Goal: Task Accomplishment & Management: Manage account settings

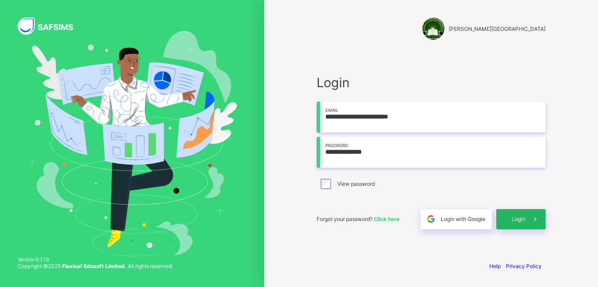
click at [534, 216] on icon at bounding box center [534, 219] width 9 height 8
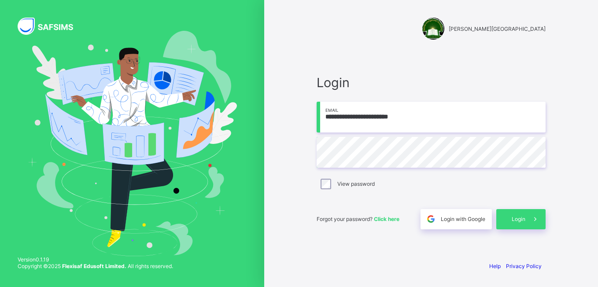
click at [430, 116] on input "**********" at bounding box center [430, 117] width 229 height 31
type input "**********"
click at [531, 215] on icon at bounding box center [534, 219] width 9 height 8
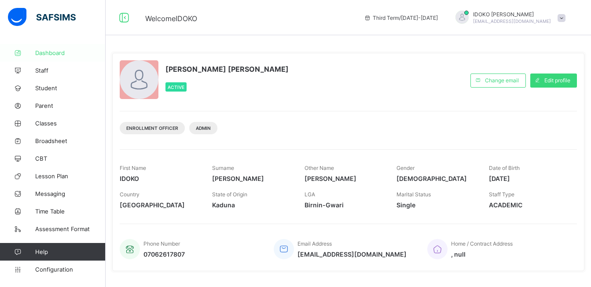
click at [51, 55] on span "Dashboard" at bounding box center [70, 52] width 70 height 7
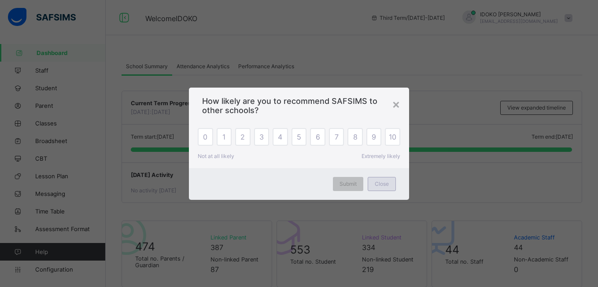
click at [375, 180] on span "Close" at bounding box center [382, 183] width 14 height 7
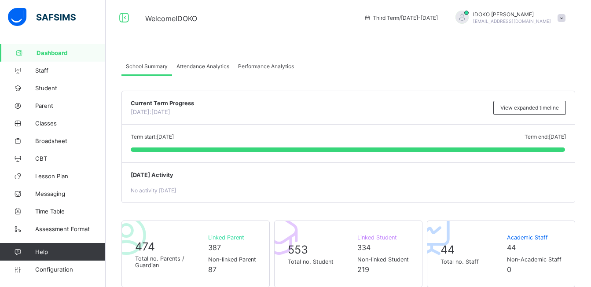
click at [510, 159] on div "Term start: 5th May, 2025 Term end: 19th May, 2025 Today: 10 February, 2023" at bounding box center [348, 144] width 453 height 38
click at [526, 135] on span "Term end: 19th May, 2025" at bounding box center [545, 136] width 41 height 7
click at [544, 136] on span "Term end: 19th May, 2025" at bounding box center [545, 136] width 41 height 7
click at [563, 138] on span "Term end: 19th May, 2025" at bounding box center [545, 136] width 41 height 7
click at [566, 138] on span "Term end: 19th May, 2025" at bounding box center [545, 136] width 41 height 7
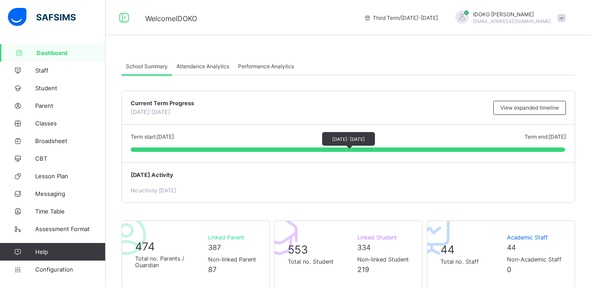
click at [298, 151] on div at bounding box center [348, 149] width 434 height 4
click at [560, 135] on span "Term end: 19th May, 2025" at bounding box center [545, 136] width 41 height 7
click at [134, 136] on span "Term start: 5th May, 2025" at bounding box center [152, 136] width 43 height 7
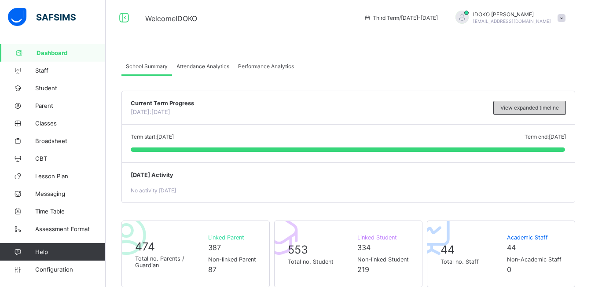
click at [548, 105] on span "View expanded timeline" at bounding box center [529, 107] width 59 height 7
click at [219, 70] on div "Attendance Analytics" at bounding box center [203, 66] width 62 height 18
click at [210, 64] on span "Attendance Analytics" at bounding box center [203, 66] width 53 height 7
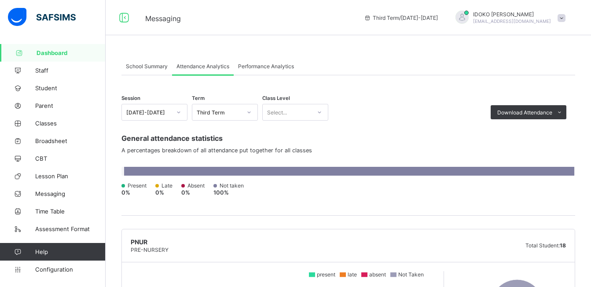
click at [277, 63] on span "Performance Analytics" at bounding box center [266, 66] width 56 height 7
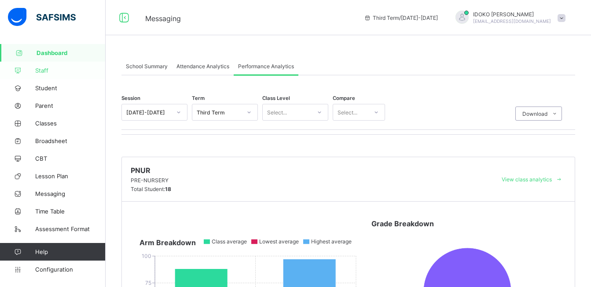
click at [58, 71] on span "Staff" at bounding box center [70, 70] width 70 height 7
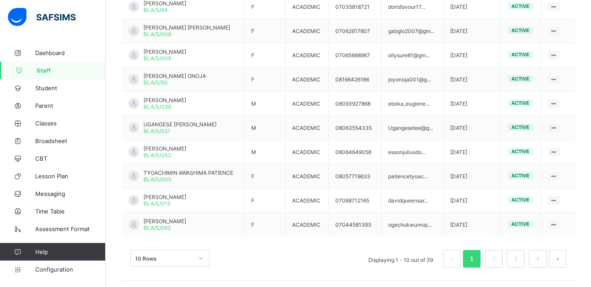
scroll to position [246, 0]
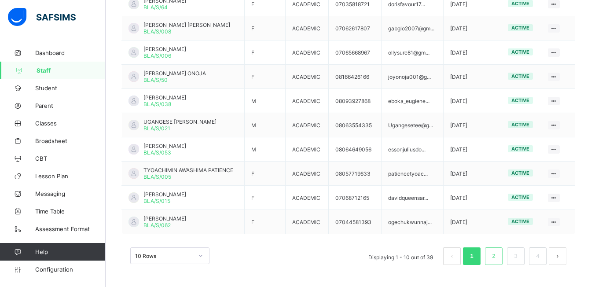
click at [503, 249] on li "2" at bounding box center [494, 256] width 18 height 18
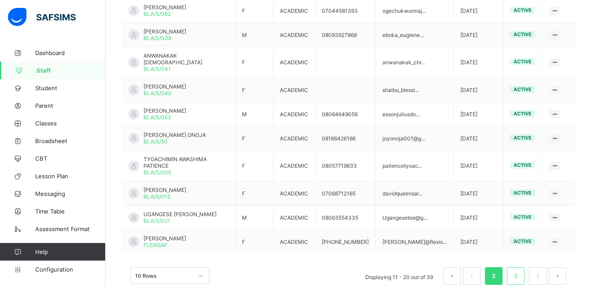
click at [520, 270] on link "3" at bounding box center [515, 275] width 8 height 11
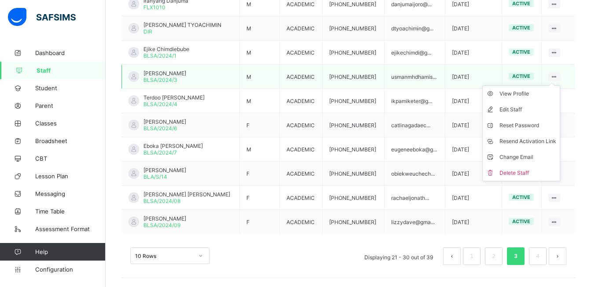
click at [558, 74] on icon at bounding box center [554, 77] width 7 height 7
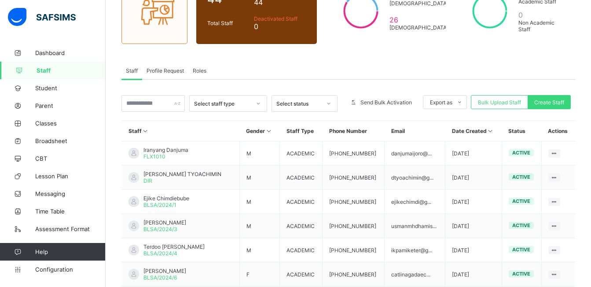
scroll to position [0, 0]
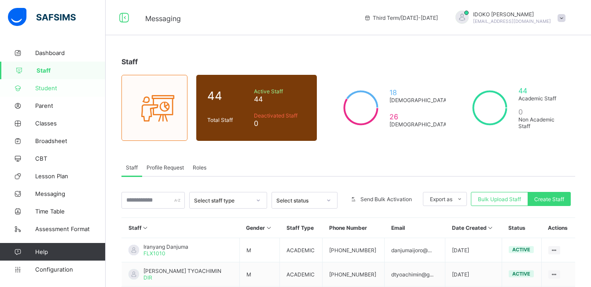
click at [83, 81] on link "Student" at bounding box center [53, 88] width 106 height 18
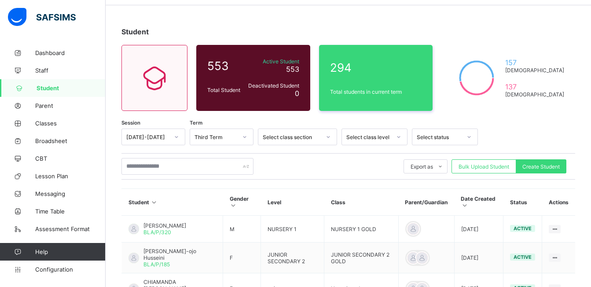
scroll to position [33, 0]
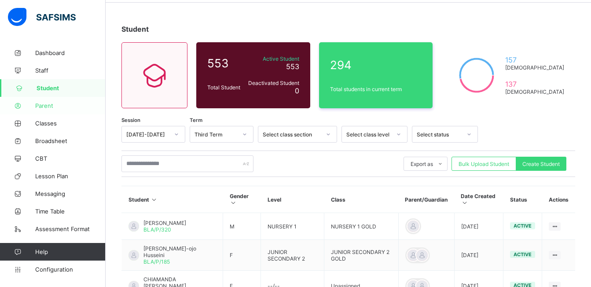
click at [39, 108] on span "Parent" at bounding box center [70, 105] width 70 height 7
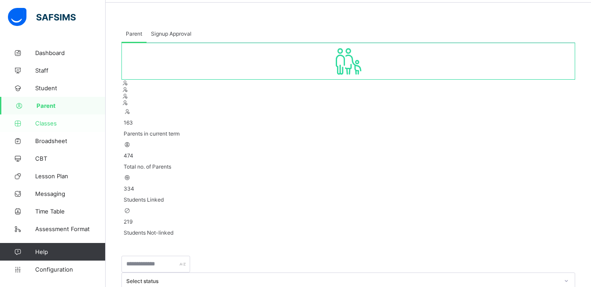
click at [66, 121] on span "Classes" at bounding box center [70, 123] width 70 height 7
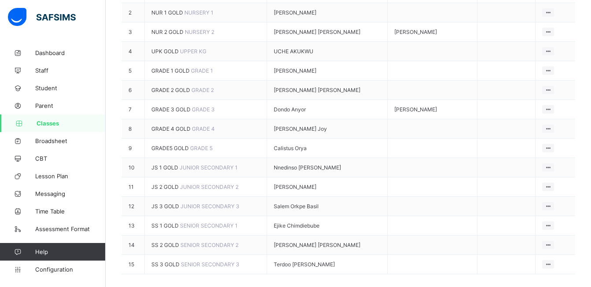
scroll to position [188, 0]
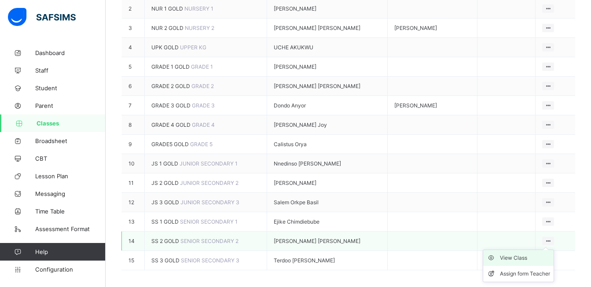
click at [522, 258] on div "View Class" at bounding box center [525, 258] width 50 height 9
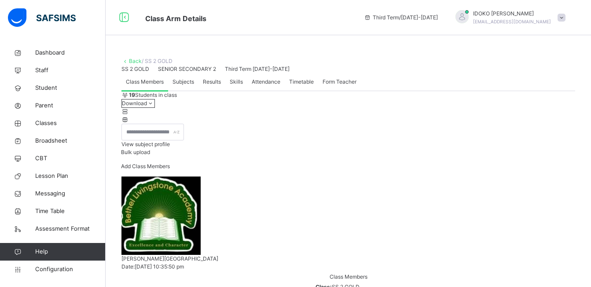
click at [266, 86] on span "Attendance" at bounding box center [266, 82] width 29 height 8
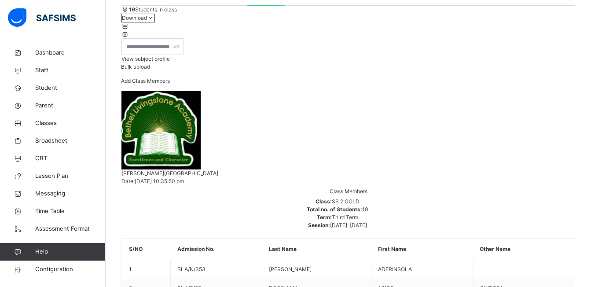
scroll to position [88, 0]
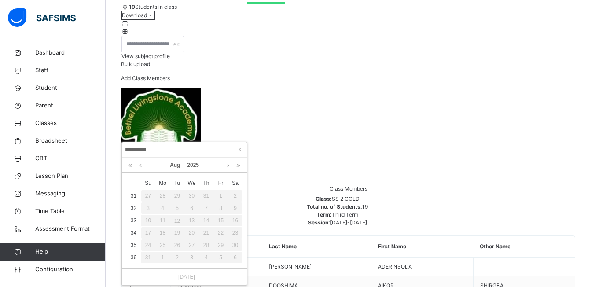
click at [206, 147] on input "**********" at bounding box center [185, 150] width 120 height 10
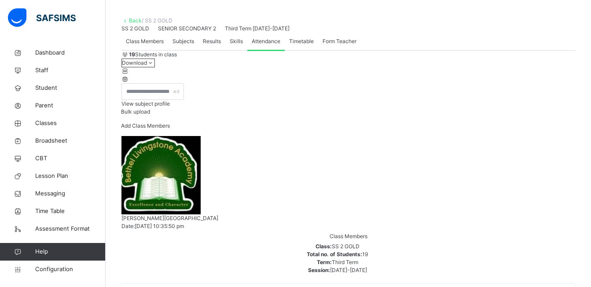
scroll to position [42, 0]
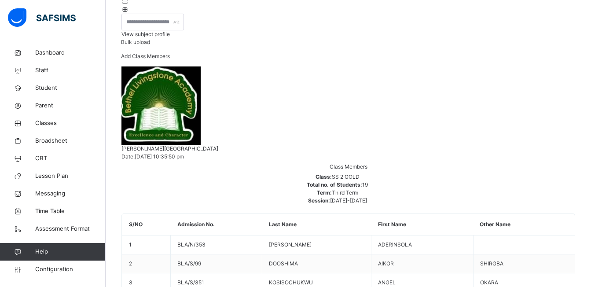
scroll to position [112, 0]
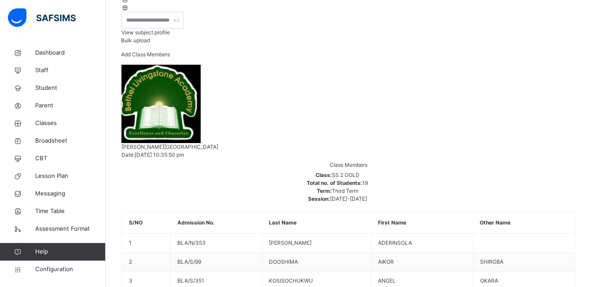
drag, startPoint x: 493, startPoint y: 172, endPoint x: 287, endPoint y: 199, distance: 207.2
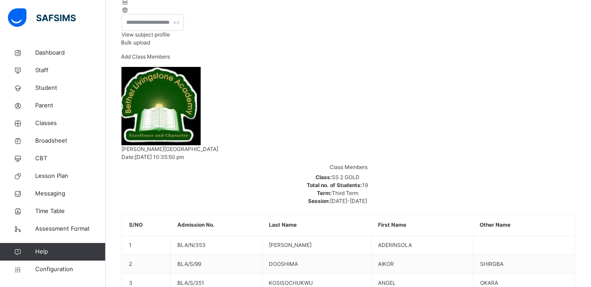
scroll to position [108, 0]
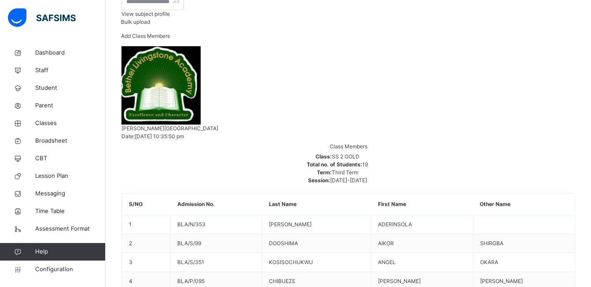
scroll to position [152, 0]
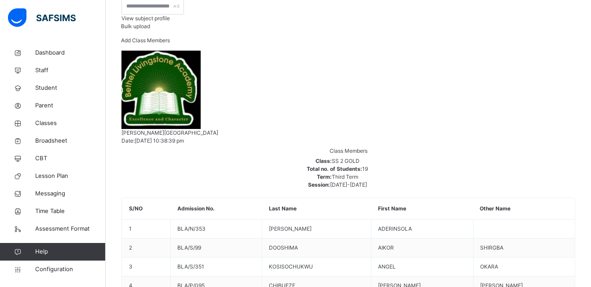
scroll to position [103, 0]
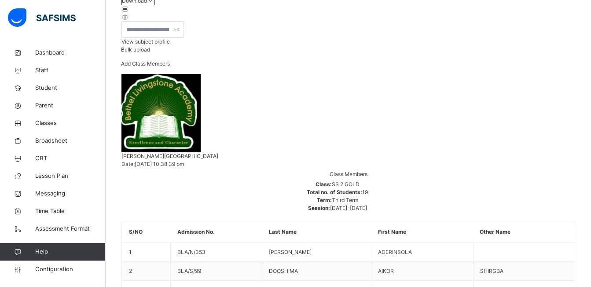
drag, startPoint x: 259, startPoint y: 145, endPoint x: 292, endPoint y: 145, distance: 32.6
drag, startPoint x: 300, startPoint y: 238, endPoint x: 334, endPoint y: 245, distance: 34.6
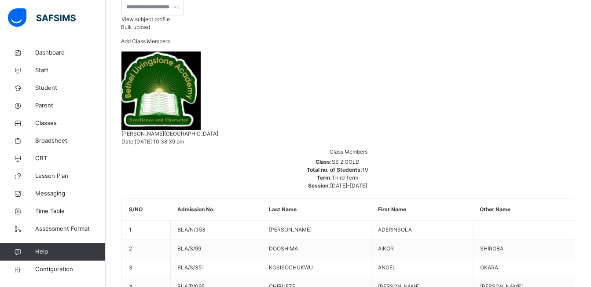
scroll to position [117, 0]
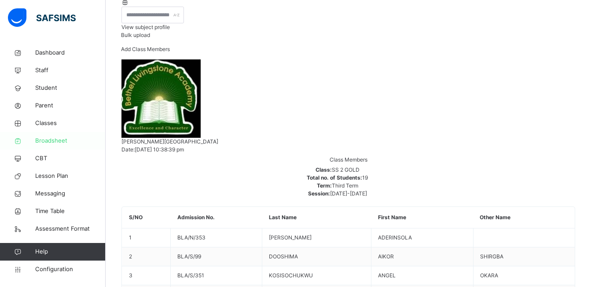
click at [48, 147] on link "Broadsheet" at bounding box center [53, 141] width 106 height 18
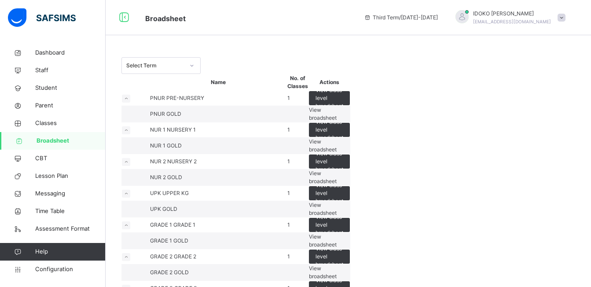
click at [337, 121] on span "View broadsheet" at bounding box center [323, 114] width 28 height 15
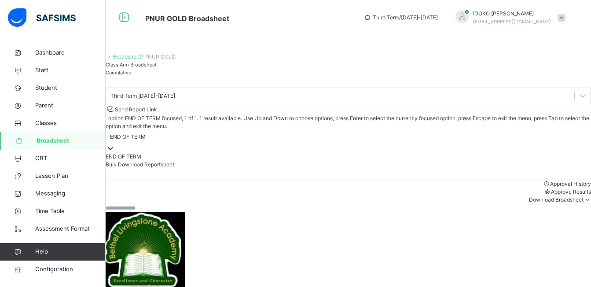
click at [115, 144] on icon at bounding box center [110, 148] width 9 height 9
click at [457, 153] on div "END OF TERM" at bounding box center [348, 157] width 485 height 8
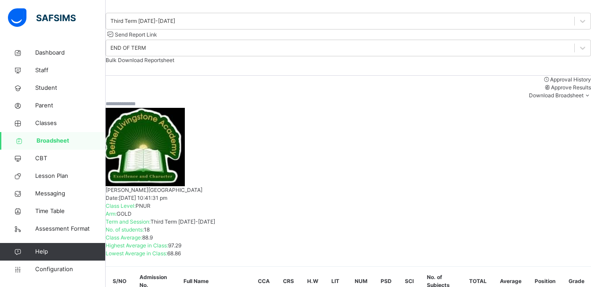
scroll to position [88, 0]
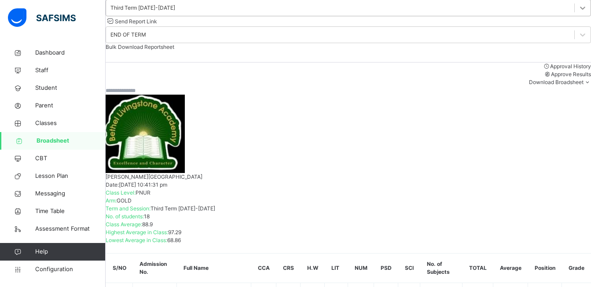
click at [578, 12] on icon at bounding box center [582, 8] width 9 height 9
click at [294, 95] on div at bounding box center [348, 90] width 485 height 8
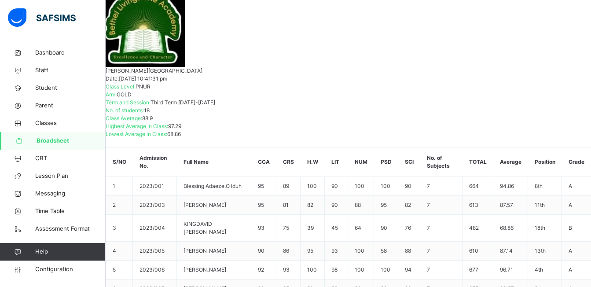
scroll to position [391, 0]
click at [51, 163] on link "CBT" at bounding box center [53, 159] width 106 height 18
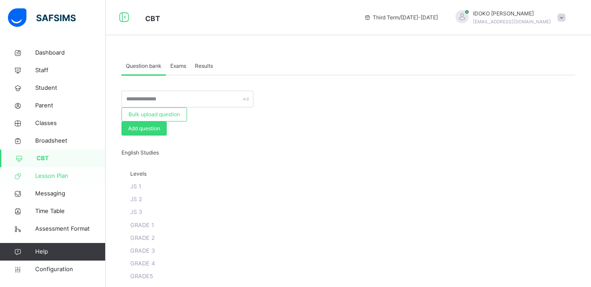
click at [54, 172] on span "Lesson Plan" at bounding box center [70, 176] width 70 height 9
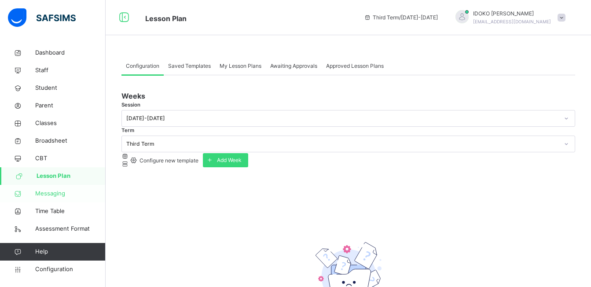
click at [40, 192] on span "Messaging" at bounding box center [70, 193] width 70 height 9
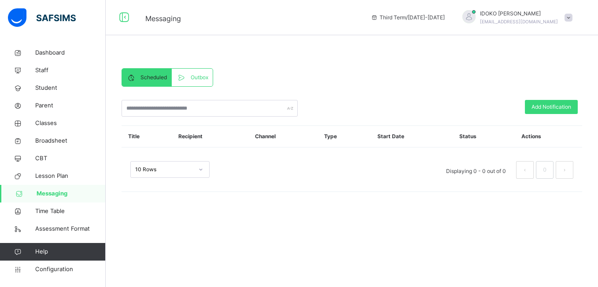
click at [223, 223] on div "Scheduled Outbox Scheduled Outbox Add Notification Title Recipient Channel Type…" at bounding box center [352, 134] width 492 height 180
click at [58, 210] on span "Time Table" at bounding box center [70, 211] width 70 height 9
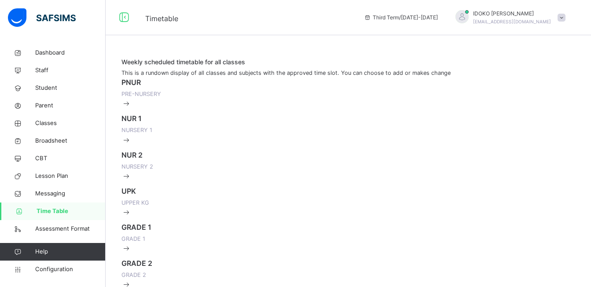
click at [152, 90] on span at bounding box center [348, 89] width 454 height 2
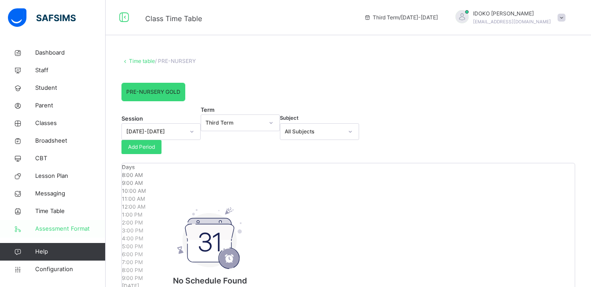
click at [67, 228] on span "Assessment Format" at bounding box center [70, 228] width 70 height 9
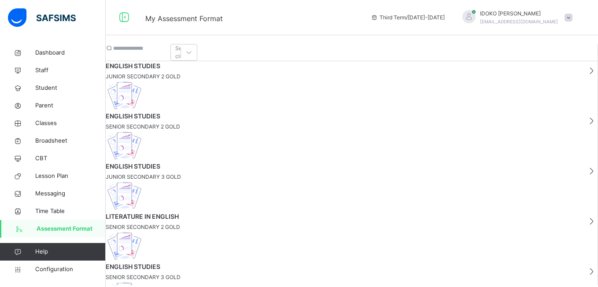
click at [260, 44] on div "Select class" at bounding box center [352, 52] width 492 height 17
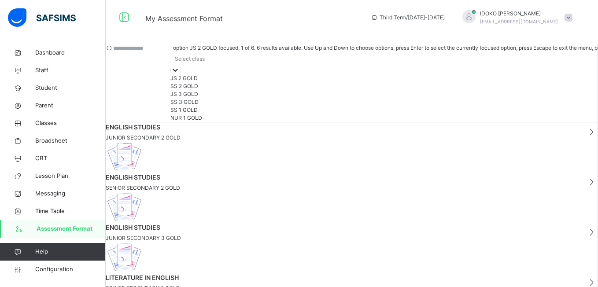
click at [180, 66] on div at bounding box center [175, 70] width 9 height 9
click at [151, 134] on span "JUNIOR SECONDARY 2 GOLD" at bounding box center [343, 138] width 475 height 8
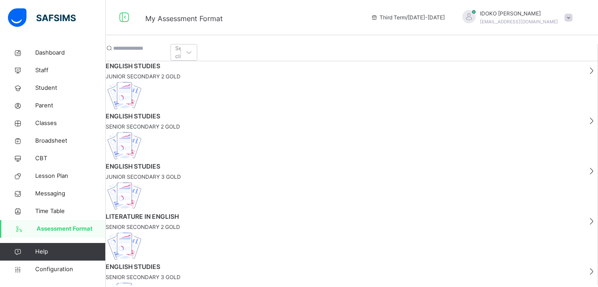
click at [62, 268] on span "Configuration" at bounding box center [70, 269] width 70 height 9
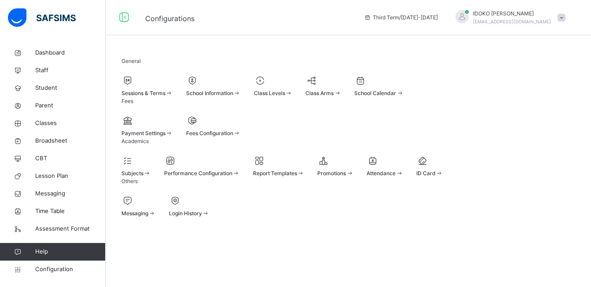
click at [404, 96] on span at bounding box center [399, 93] width 7 height 7
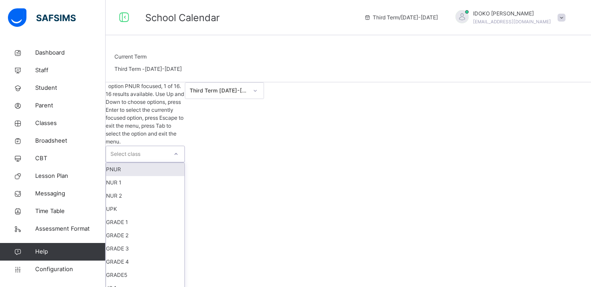
click at [184, 147] on div at bounding box center [176, 154] width 15 height 14
click at [258, 95] on icon at bounding box center [255, 90] width 5 height 9
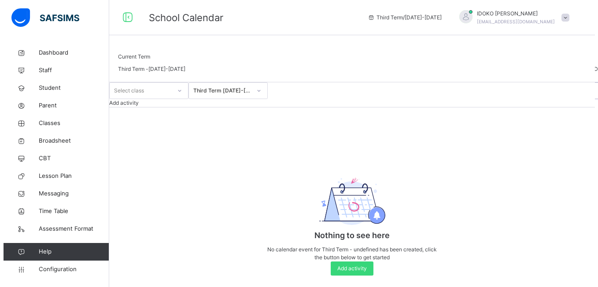
scroll to position [36, 0]
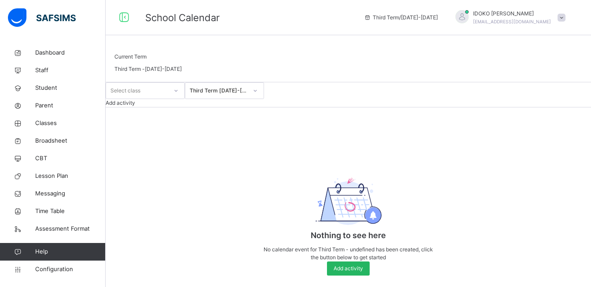
click at [350, 269] on span "Add activity" at bounding box center [348, 269] width 29 height 8
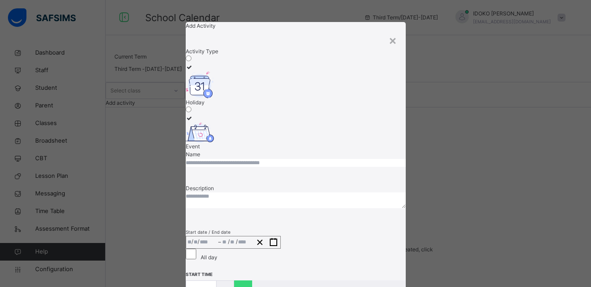
click at [214, 122] on img at bounding box center [200, 132] width 29 height 20
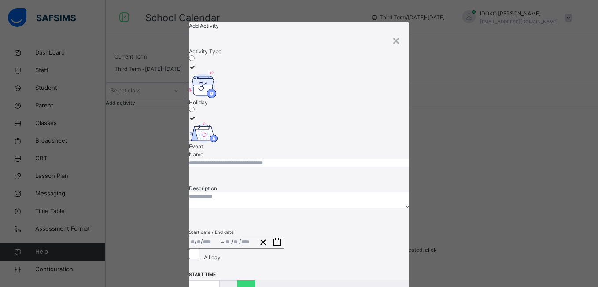
click at [299, 167] on input "text" at bounding box center [299, 163] width 220 height 8
click at [293, 207] on textarea at bounding box center [299, 200] width 220 height 16
click at [406, 226] on div "**********" at bounding box center [299, 204] width 220 height 364
click at [403, 228] on div "**********" at bounding box center [299, 204] width 220 height 364
click at [228, 261] on div "All day" at bounding box center [299, 255] width 220 height 13
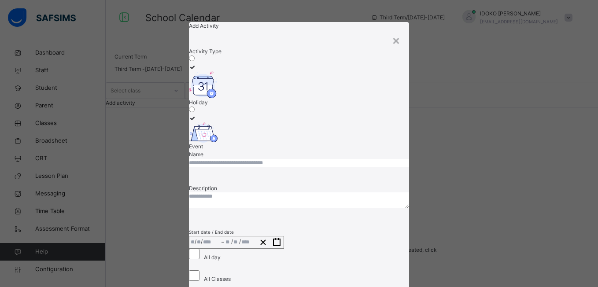
click at [228, 261] on div "All day" at bounding box center [299, 255] width 220 height 13
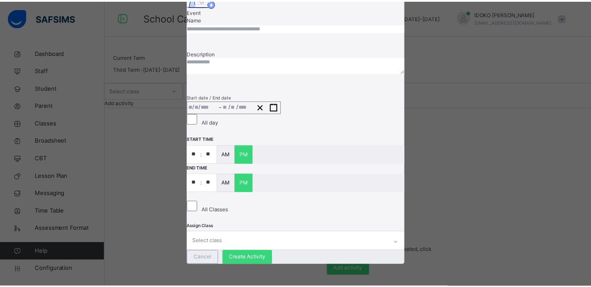
scroll to position [166, 0]
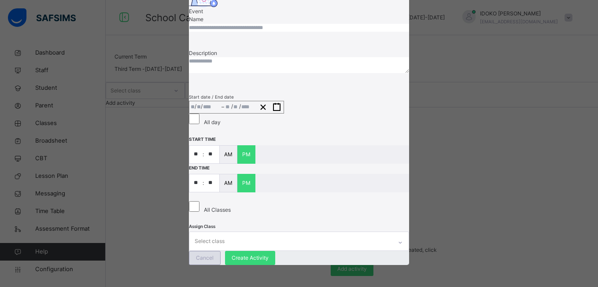
click at [213, 254] on span "Cancel" at bounding box center [205, 258] width 18 height 8
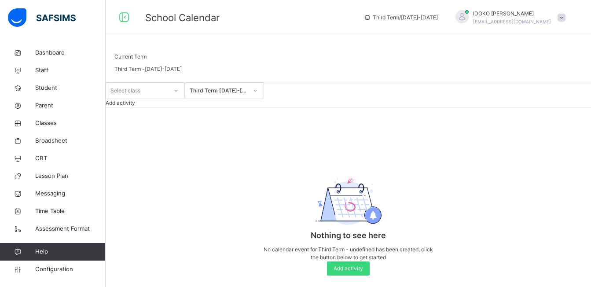
scroll to position [0, 0]
click at [44, 265] on span "Configuration" at bounding box center [70, 269] width 70 height 9
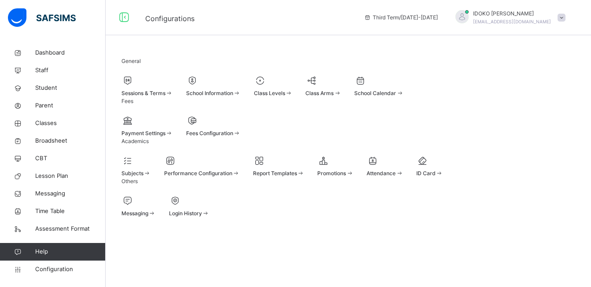
scroll to position [34, 0]
click at [154, 74] on div "Sessions & Terms" at bounding box center [146, 85] width 51 height 23
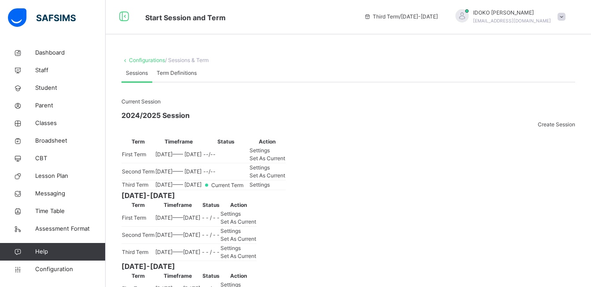
scroll to position [34, 0]
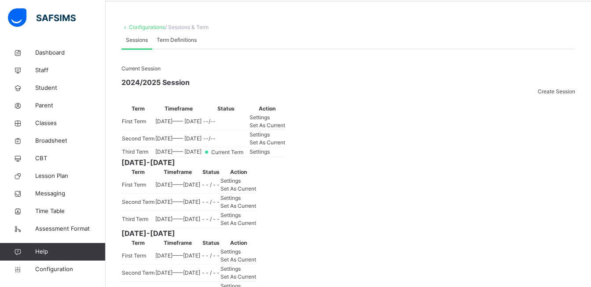
click at [202, 155] on span "2025-05-05 —— 2025-05-19" at bounding box center [178, 151] width 46 height 7
drag, startPoint x: 273, startPoint y: 215, endPoint x: 278, endPoint y: 215, distance: 4.8
click at [202, 155] on span "2025-05-05 —— 2025-05-19" at bounding box center [178, 151] width 46 height 7
click at [202, 157] on td "2025-05-05 —— 2025-05-19" at bounding box center [178, 152] width 47 height 10
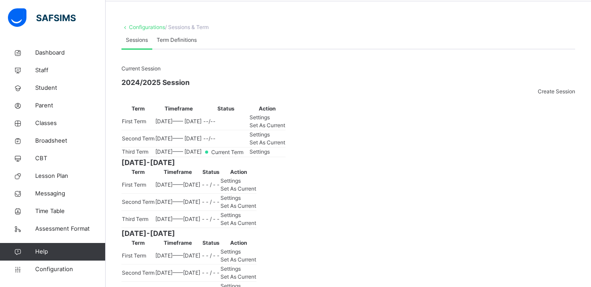
click at [270, 155] on span "Settings" at bounding box center [260, 151] width 20 height 7
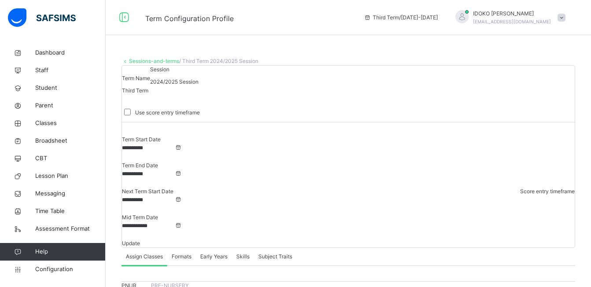
click at [175, 170] on input "**********" at bounding box center [148, 174] width 53 height 8
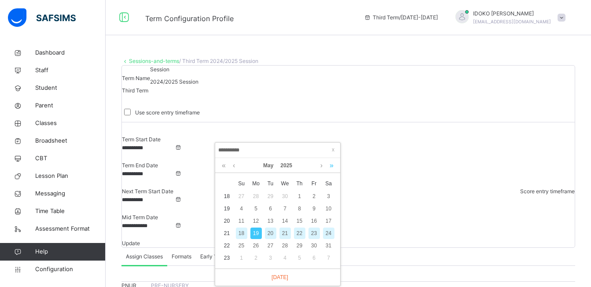
click at [331, 163] on link at bounding box center [331, 165] width 8 height 15
click at [225, 166] on link at bounding box center [224, 165] width 8 height 15
click at [320, 163] on link at bounding box center [321, 165] width 7 height 15
click at [325, 243] on div "2" at bounding box center [328, 245] width 11 height 11
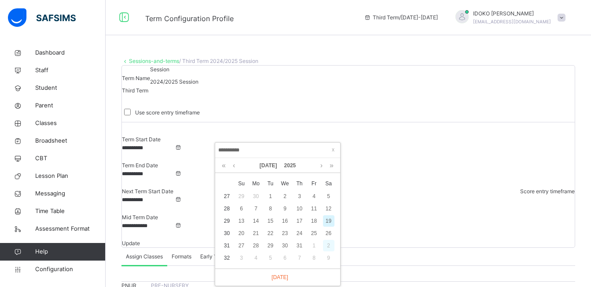
type input "**********"
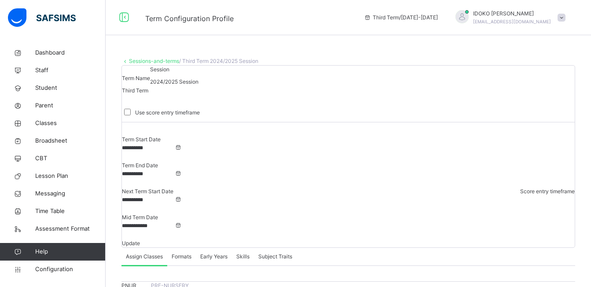
click at [175, 196] on input "**********" at bounding box center [148, 200] width 53 height 8
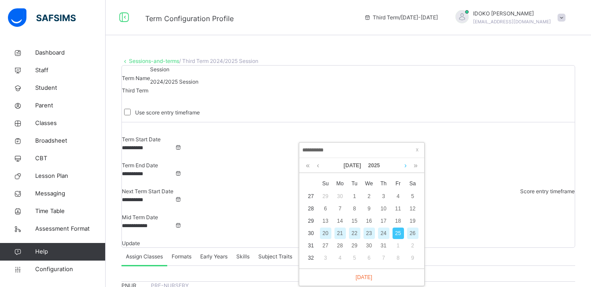
click at [406, 164] on link at bounding box center [405, 165] width 7 height 15
click at [405, 164] on link at bounding box center [405, 165] width 7 height 15
click at [340, 219] on div "15" at bounding box center [340, 220] width 11 height 11
type input "**********"
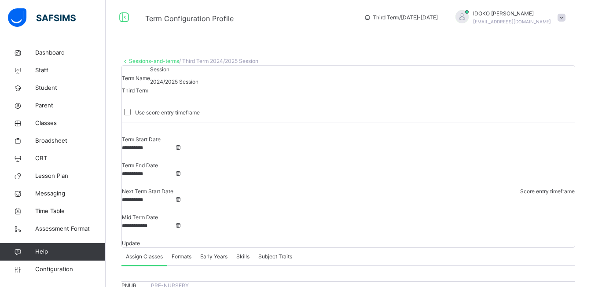
click at [140, 240] on span "Update" at bounding box center [131, 243] width 18 height 7
click at [182, 248] on div "Formats" at bounding box center [181, 257] width 29 height 18
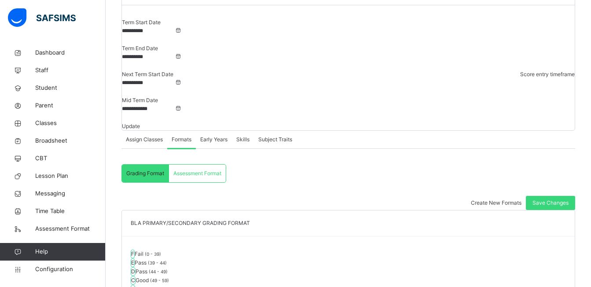
scroll to position [110, 0]
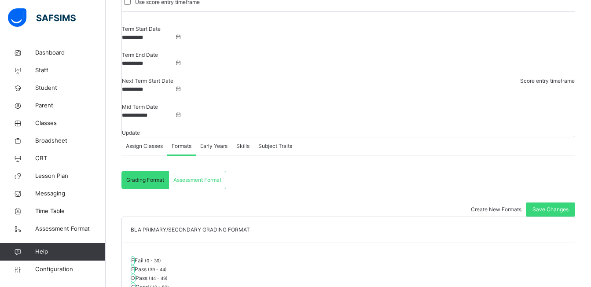
click at [220, 142] on span "Early Years" at bounding box center [213, 146] width 27 height 8
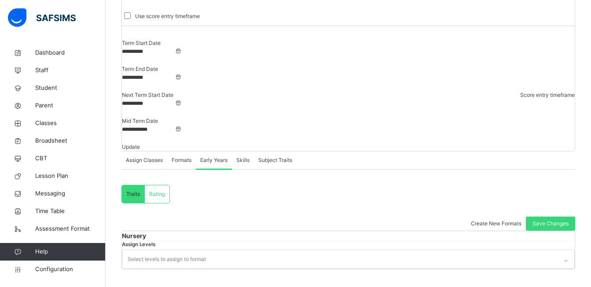
click at [559, 254] on div at bounding box center [566, 261] width 15 height 14
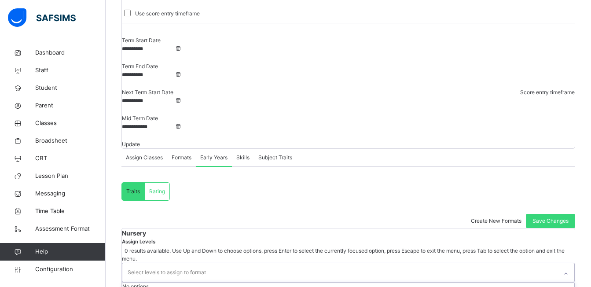
click at [237, 239] on div "Nursery Assign Levels 0 results available. Use Up and Down to choose options, p…" at bounding box center [348, 259] width 454 height 63
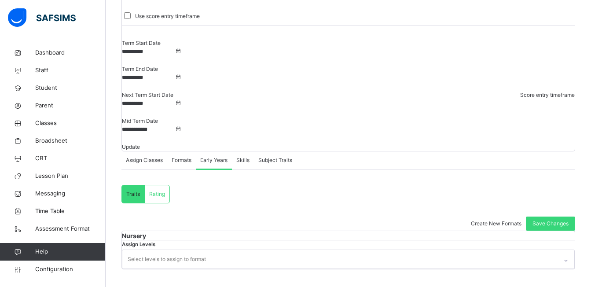
click at [245, 156] on span "Skills" at bounding box center [242, 160] width 13 height 8
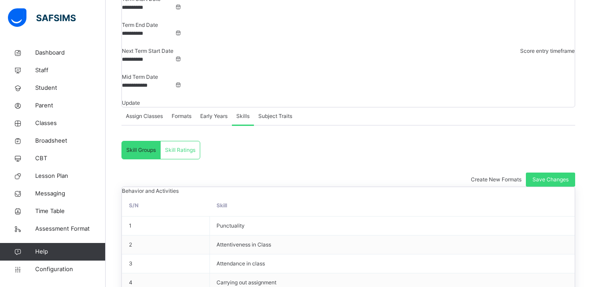
scroll to position [118, 0]
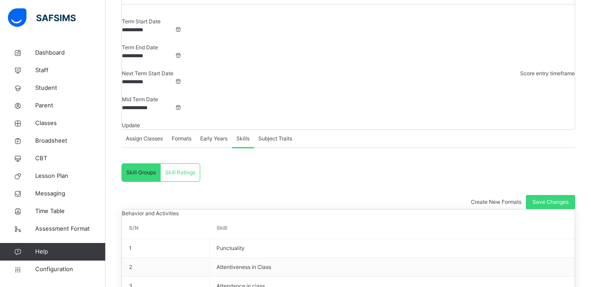
click at [276, 135] on span "Subject Traits" at bounding box center [275, 139] width 34 height 8
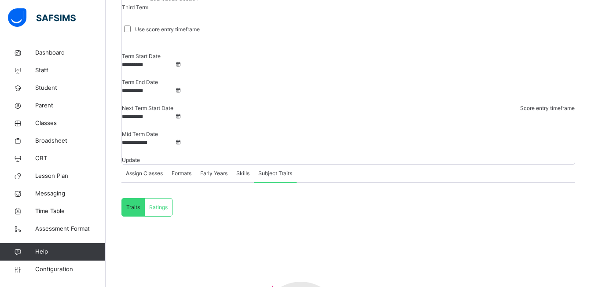
scroll to position [83, 0]
click at [150, 165] on div "Assign Classes" at bounding box center [144, 174] width 46 height 18
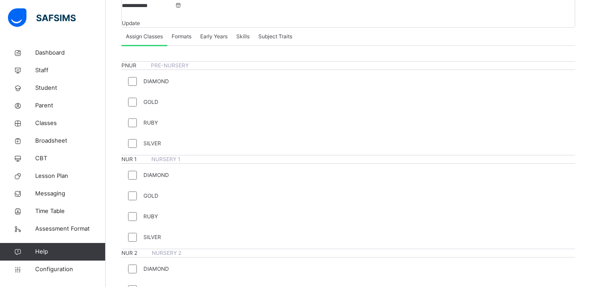
scroll to position [0, 0]
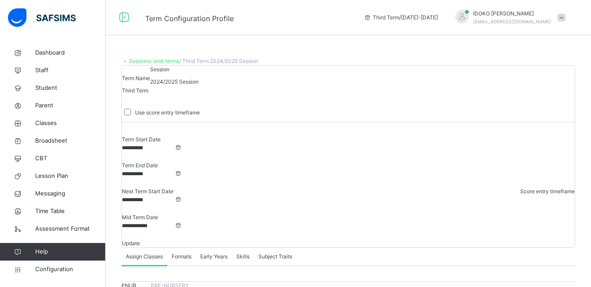
click at [177, 253] on span "Formats" at bounding box center [182, 257] width 20 height 8
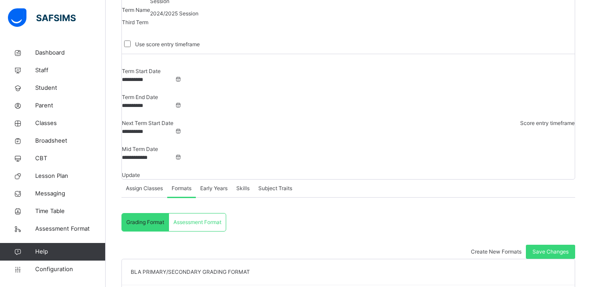
scroll to position [88, 0]
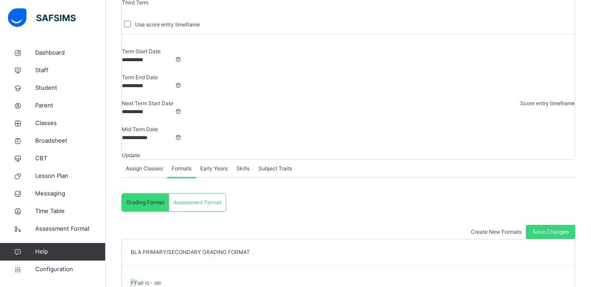
click at [213, 199] on span "Assessment Format" at bounding box center [197, 203] width 48 height 8
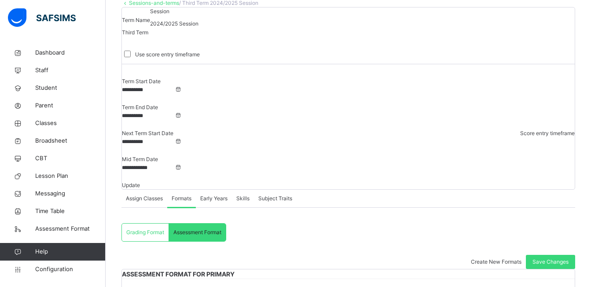
scroll to position [50, 0]
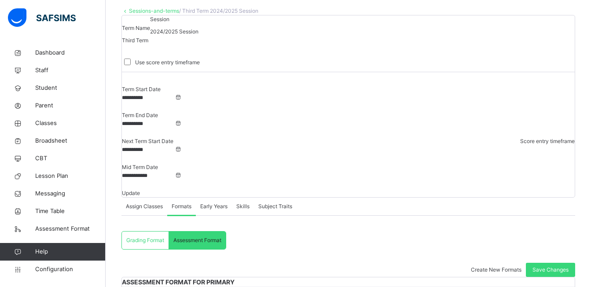
click at [140, 190] on span "Update" at bounding box center [131, 193] width 18 height 7
click at [55, 272] on span "Configuration" at bounding box center [70, 269] width 70 height 9
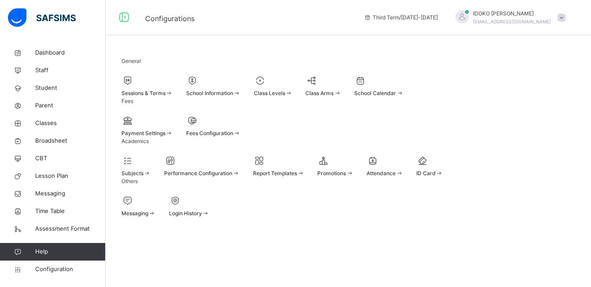
click at [241, 89] on div "School Information" at bounding box center [213, 93] width 55 height 8
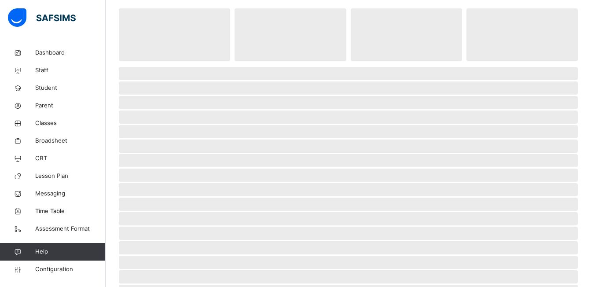
select select "**"
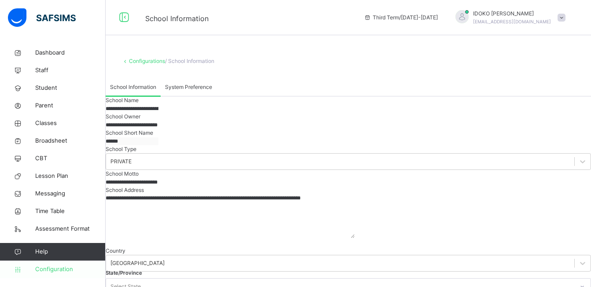
click at [49, 271] on span "Configuration" at bounding box center [70, 269] width 70 height 9
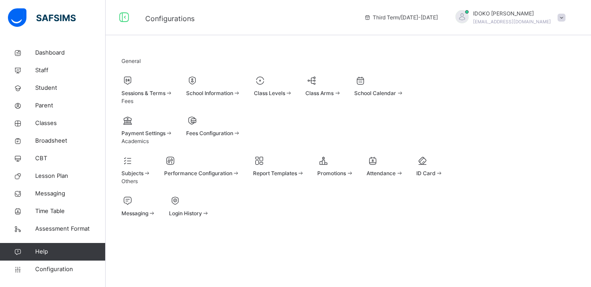
click at [403, 167] on div at bounding box center [385, 160] width 37 height 13
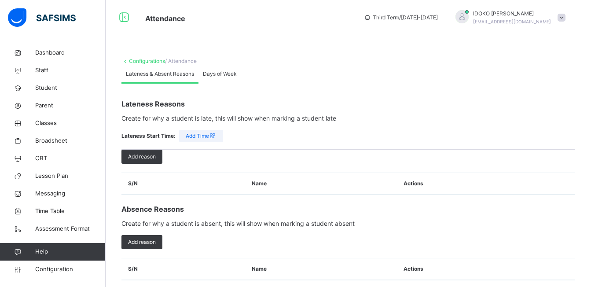
click at [220, 78] on span "Days of Week" at bounding box center [220, 74] width 34 height 8
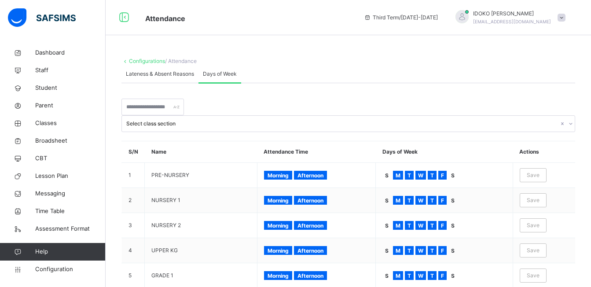
click at [172, 78] on span "Lateness & Absent Reasons" at bounding box center [160, 74] width 68 height 8
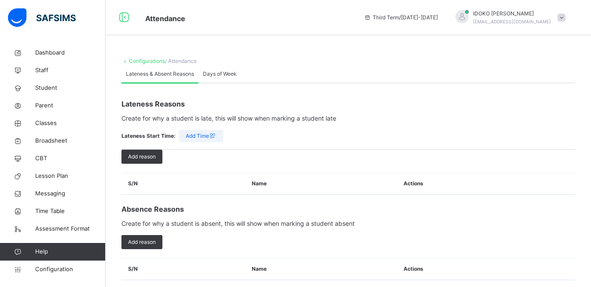
click at [225, 78] on span "Days of Week" at bounding box center [220, 74] width 34 height 8
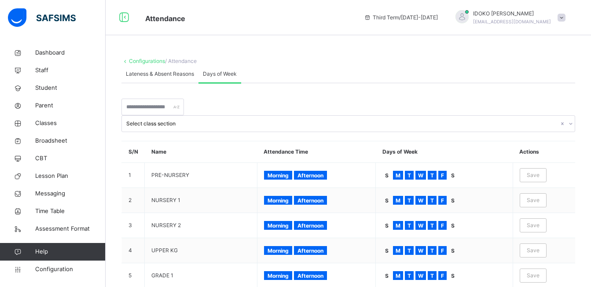
click at [180, 74] on div "Lateness & Absent Reasons" at bounding box center [159, 74] width 77 height 18
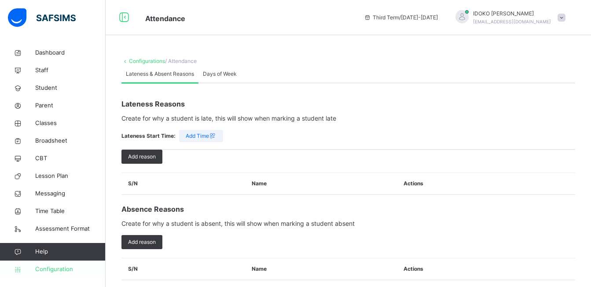
click at [81, 274] on link "Configuration" at bounding box center [52, 270] width 105 height 18
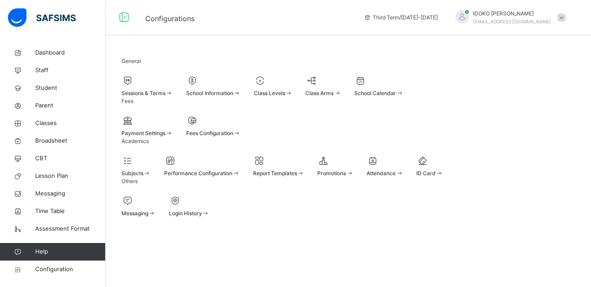
click at [297, 177] on span "Report Templates" at bounding box center [275, 173] width 44 height 7
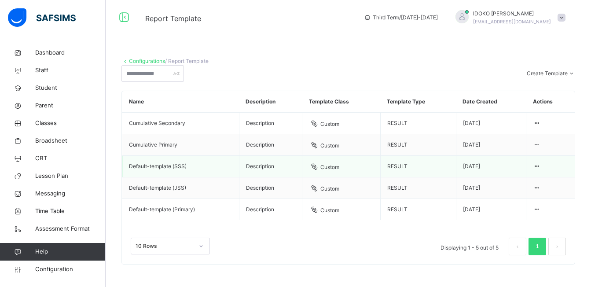
click at [277, 177] on td "Description" at bounding box center [270, 167] width 63 height 22
click at [329, 177] on td "Custom" at bounding box center [341, 167] width 78 height 22
click at [401, 177] on td "RESULT" at bounding box center [418, 167] width 76 height 22
click at [527, 188] on div "Edit Template" at bounding box center [513, 183] width 48 height 9
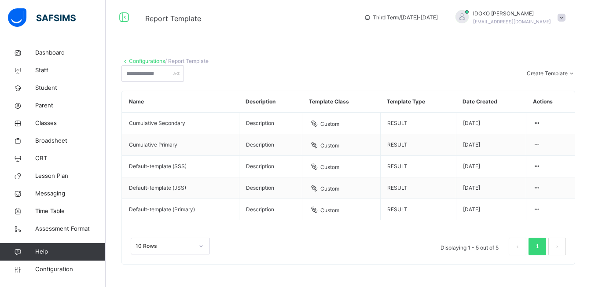
click at [398, 82] on div "Create Template Custom builder Upload aspose template" at bounding box center [348, 73] width 454 height 17
click at [90, 268] on span "Configuration" at bounding box center [70, 269] width 70 height 9
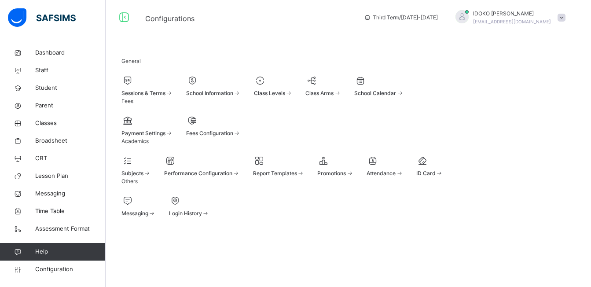
click at [353, 167] on div at bounding box center [335, 160] width 36 height 13
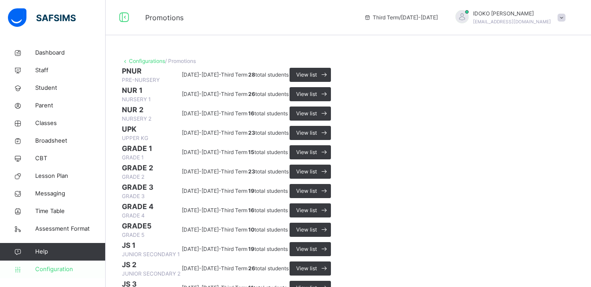
click at [69, 267] on span "Configuration" at bounding box center [70, 269] width 70 height 9
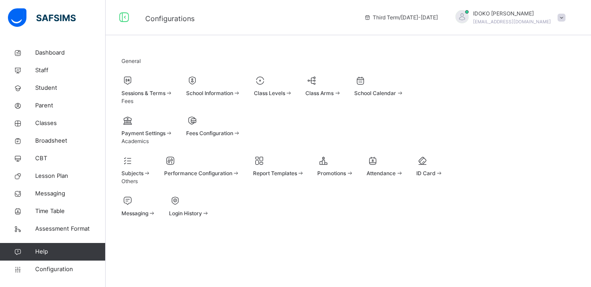
click at [232, 177] on span "Performance Configuration" at bounding box center [198, 173] width 68 height 7
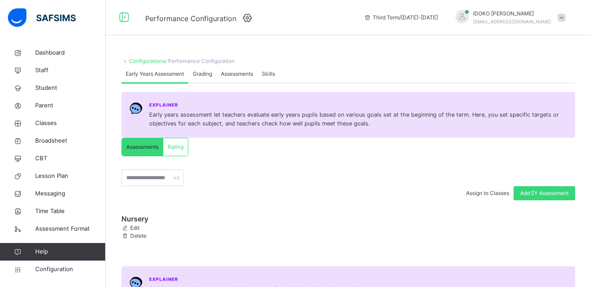
click at [207, 78] on span "Grading" at bounding box center [202, 74] width 19 height 8
click at [246, 78] on span "Assessments" at bounding box center [237, 74] width 32 height 8
click at [275, 78] on span "Skills" at bounding box center [268, 74] width 13 height 8
click at [159, 78] on span "Early Years Assessment" at bounding box center [155, 74] width 58 height 8
click at [273, 83] on div "Skills" at bounding box center [268, 74] width 22 height 18
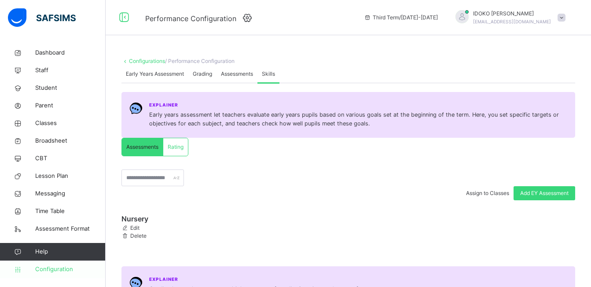
click at [55, 266] on span "Configuration" at bounding box center [70, 269] width 70 height 9
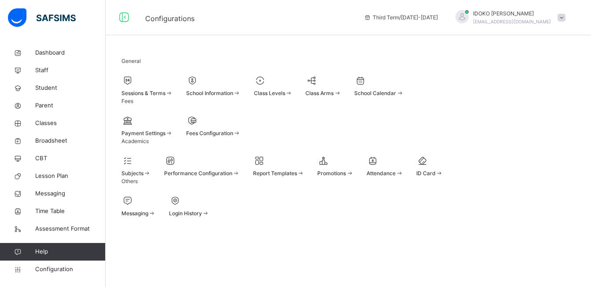
click at [129, 177] on span "Subjects" at bounding box center [132, 173] width 22 height 7
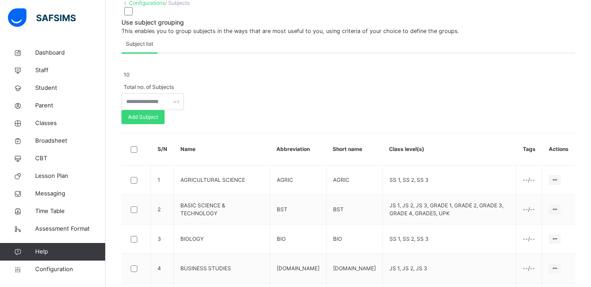
scroll to position [59, 0]
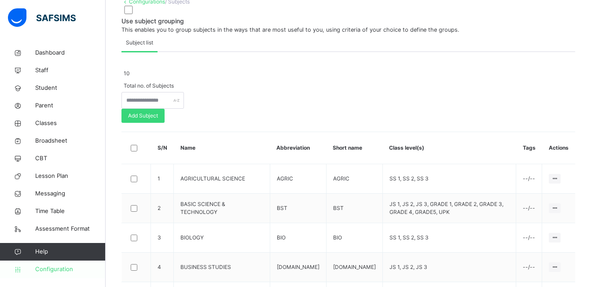
click at [48, 270] on span "Configuration" at bounding box center [70, 269] width 70 height 9
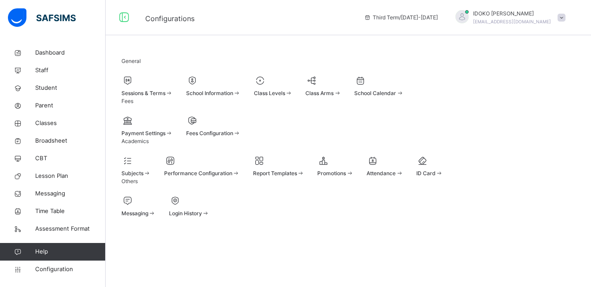
click at [297, 172] on span "Report Templates" at bounding box center [275, 173] width 44 height 7
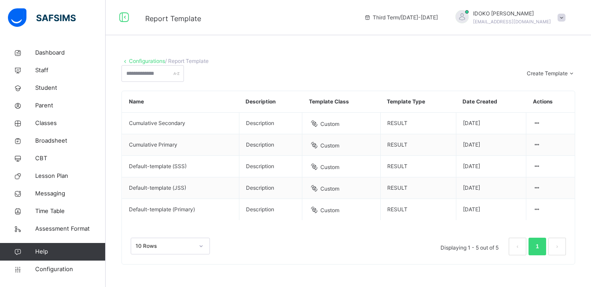
scroll to position [39, 0]
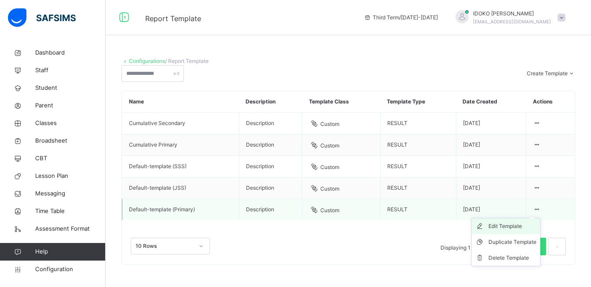
click at [526, 224] on div "Edit Template" at bounding box center [513, 226] width 48 height 9
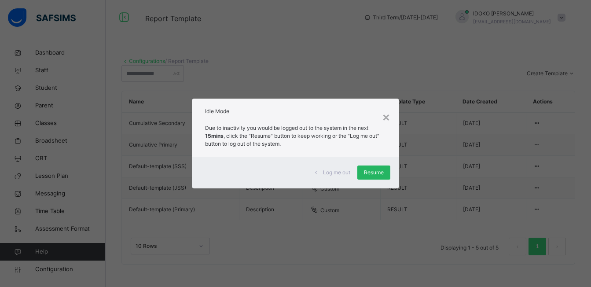
click at [376, 170] on span "Resume" at bounding box center [374, 173] width 20 height 8
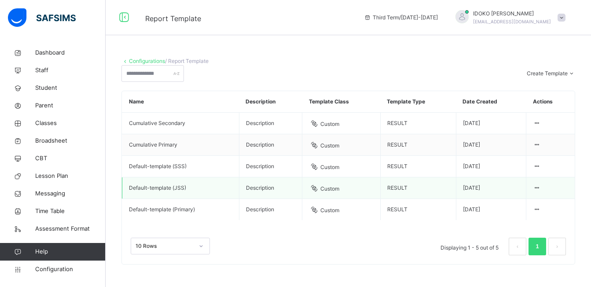
click at [338, 177] on td "Custom" at bounding box center [341, 188] width 78 height 22
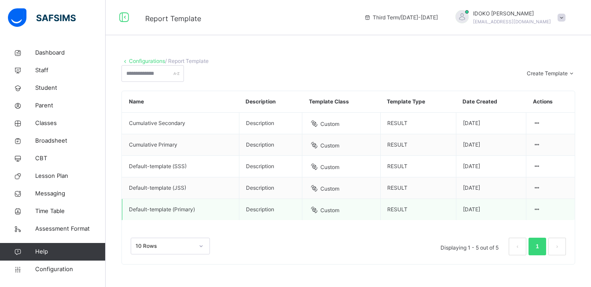
click at [329, 203] on td "Custom" at bounding box center [341, 210] width 78 height 22
click at [334, 210] on td "Custom" at bounding box center [341, 210] width 78 height 22
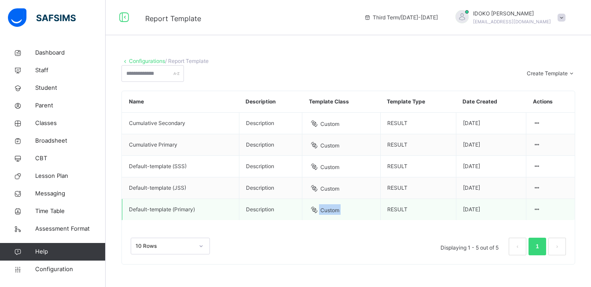
drag, startPoint x: 334, startPoint y: 210, endPoint x: 357, endPoint y: 214, distance: 23.7
click at [357, 214] on td "Custom" at bounding box center [341, 210] width 78 height 22
click at [389, 213] on td "RESULT" at bounding box center [418, 210] width 76 height 22
click at [477, 207] on td "2022-07-20" at bounding box center [491, 210] width 70 height 22
click at [506, 208] on td "2022-07-20" at bounding box center [491, 210] width 70 height 22
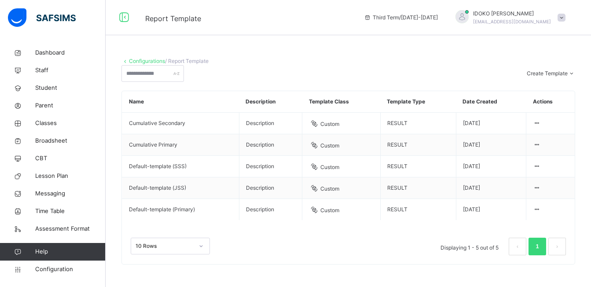
click at [566, 224] on div "10 Rows Displaying 1 - 5 out of 5 1" at bounding box center [348, 242] width 453 height 44
click at [544, 70] on div "Create Template" at bounding box center [551, 74] width 48 height 8
click at [518, 86] on div "Custom builder" at bounding box center [541, 90] width 59 height 9
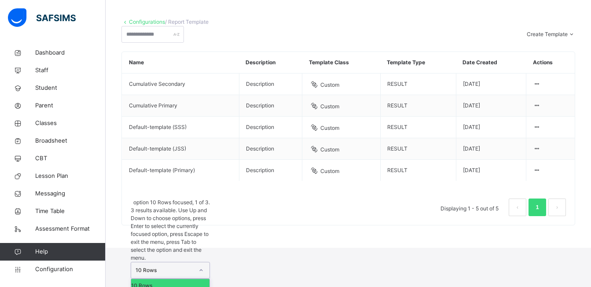
scroll to position [56, 0]
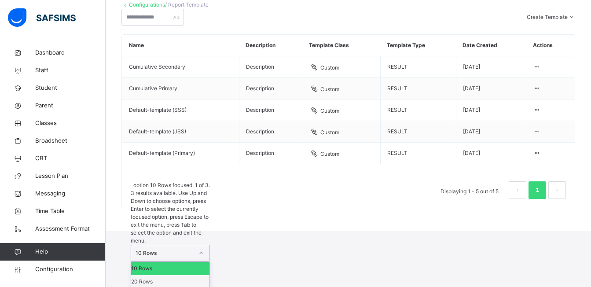
click at [204, 250] on div "option 10 Rows focused, 1 of 3. 3 results available. Use Up and Down to choose …" at bounding box center [170, 241] width 79 height 121
click at [189, 262] on div "10 Rows" at bounding box center [170, 268] width 78 height 13
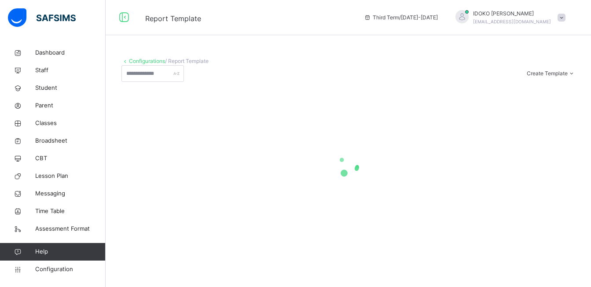
scroll to position [39, 0]
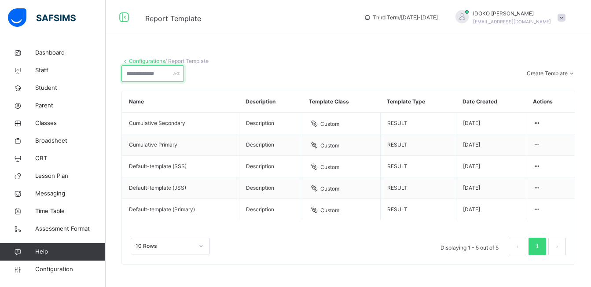
click at [184, 65] on div at bounding box center [152, 73] width 63 height 17
click at [172, 58] on span "/ Report Template" at bounding box center [187, 61] width 44 height 7
click at [58, 143] on span "Broadsheet" at bounding box center [70, 140] width 70 height 9
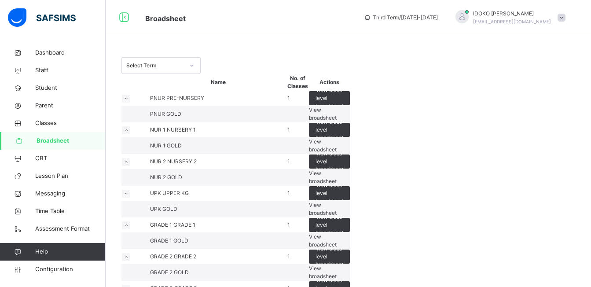
click at [350, 122] on div "View broadsheet" at bounding box center [329, 114] width 41 height 16
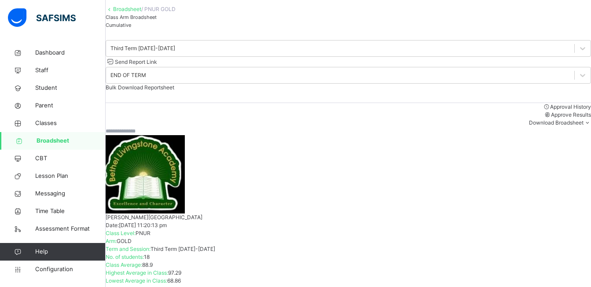
scroll to position [93, 0]
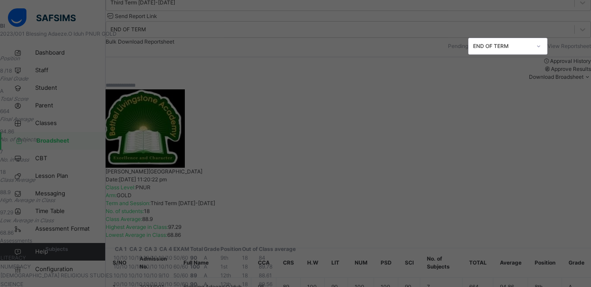
click at [548, 47] on span "View Reportsheet" at bounding box center [570, 46] width 44 height 7
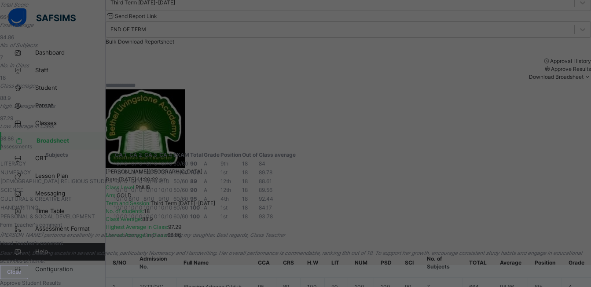
scroll to position [194, 0]
click at [28, 265] on div "Close" at bounding box center [14, 272] width 28 height 14
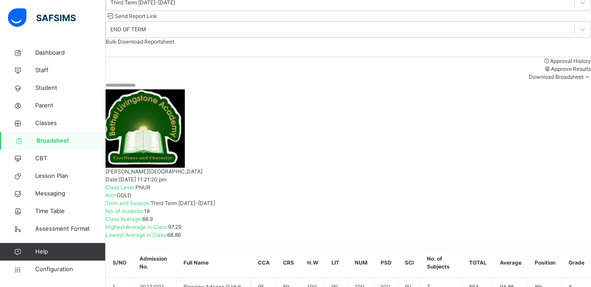
click at [377, 184] on div "Class Level: PNUR Arm: GOLD Term and Session: Third Term 2024-2025" at bounding box center [348, 196] width 485 height 24
click at [142, 216] on span "Class Average:" at bounding box center [124, 219] width 37 height 7
click at [511, 207] on div "No. of students: 18 Class Average: 88.9 Highest Average in Class: 97.29 Lowest …" at bounding box center [348, 223] width 485 height 32
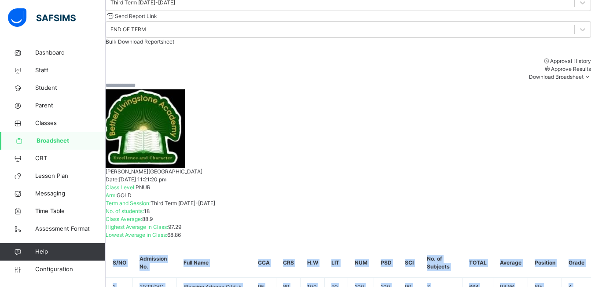
click at [511, 207] on div "No. of students: 18 Class Average: 88.9 Highest Average in Class: 97.29 Lowest …" at bounding box center [348, 223] width 485 height 32
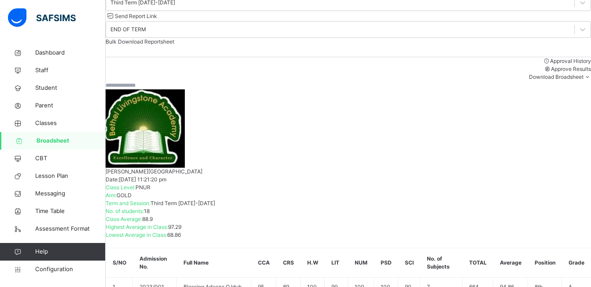
drag, startPoint x: 511, startPoint y: 136, endPoint x: 457, endPoint y: 112, distance: 59.5
click at [157, 19] on span "Send Report Link" at bounding box center [136, 16] width 42 height 7
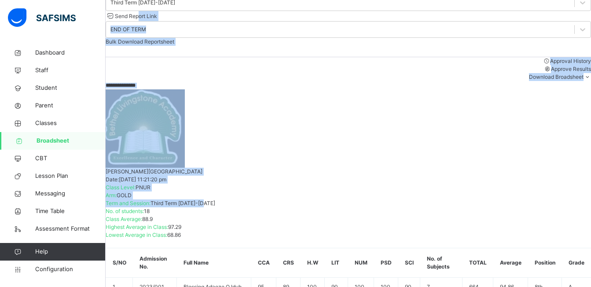
drag, startPoint x: 393, startPoint y: 38, endPoint x: 539, endPoint y: 121, distance: 167.9
click at [441, 184] on div "Class Level: PNUR Arm: GOLD Term and Session: Third Term 2024-2025" at bounding box center [348, 196] width 485 height 24
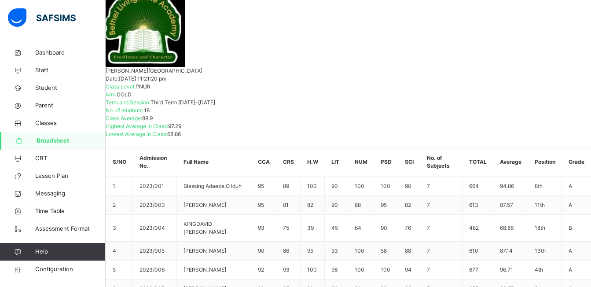
click at [76, 134] on link "Broadsheet" at bounding box center [53, 141] width 106 height 18
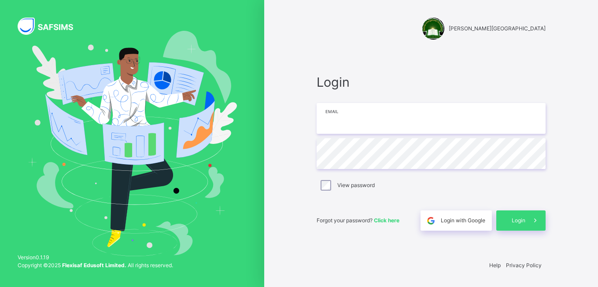
type input "**********"
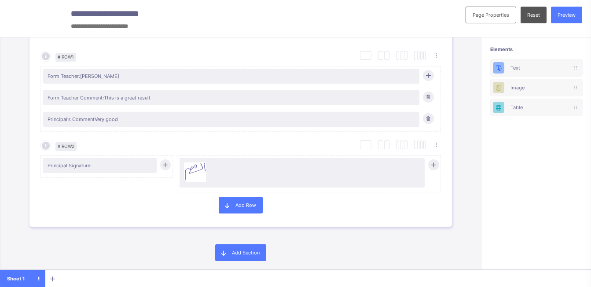
scroll to position [1101, 0]
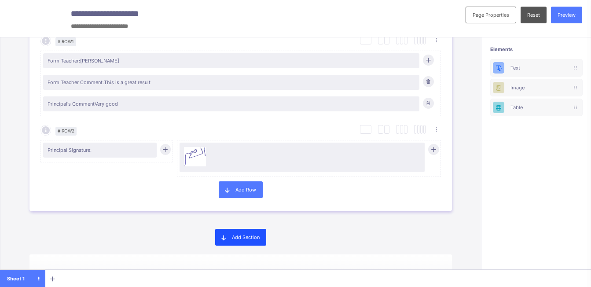
click at [230, 235] on span at bounding box center [223, 237] width 17 height 17
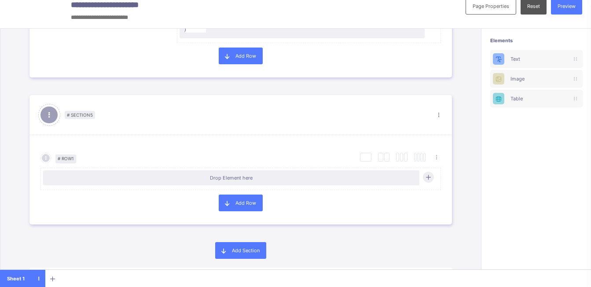
scroll to position [1220, 0]
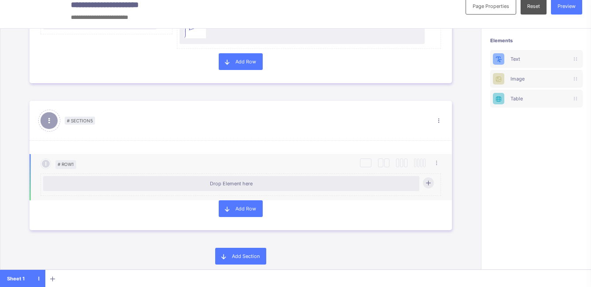
click at [430, 187] on div at bounding box center [428, 182] width 11 height 11
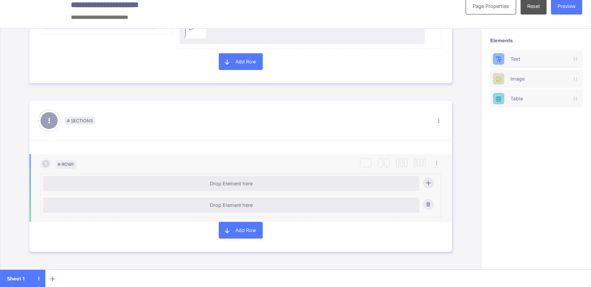
click at [345, 207] on div "Drop Element here" at bounding box center [232, 205] width 368 height 6
click at [429, 206] on icon at bounding box center [428, 204] width 7 height 6
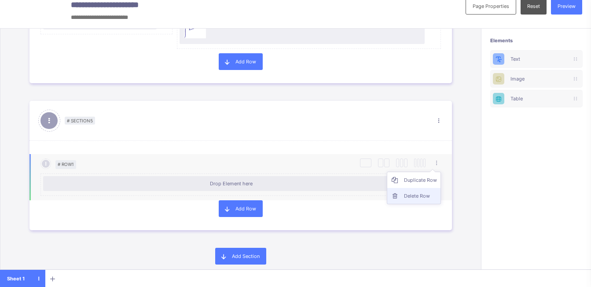
click at [425, 191] on li "Delete Row" at bounding box center [413, 196] width 53 height 16
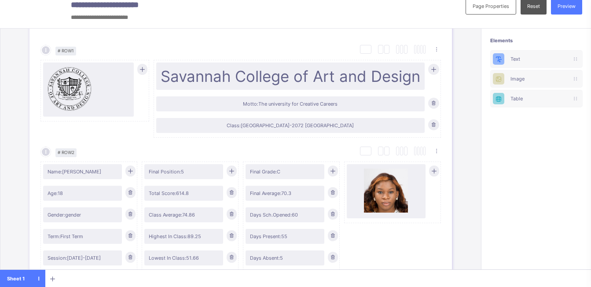
scroll to position [0, 0]
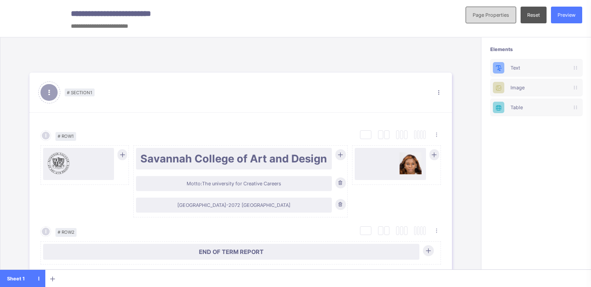
click at [507, 14] on span "Page Properties" at bounding box center [491, 15] width 37 height 6
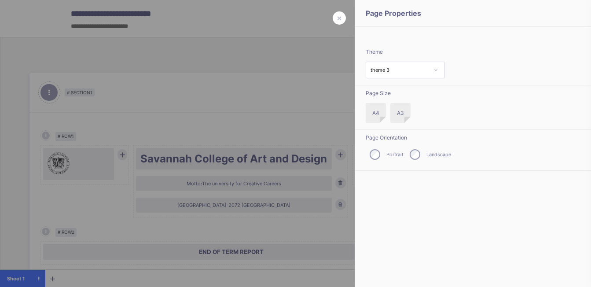
click at [316, 91] on div at bounding box center [295, 143] width 591 height 287
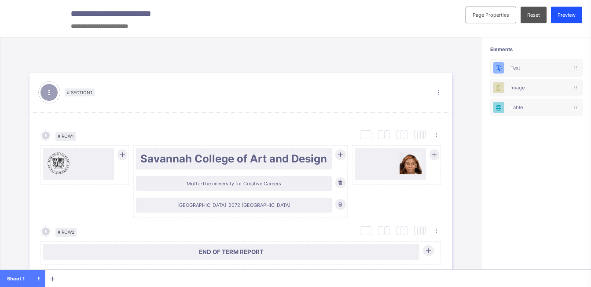
click at [576, 17] on span "Preview" at bounding box center [567, 15] width 18 height 6
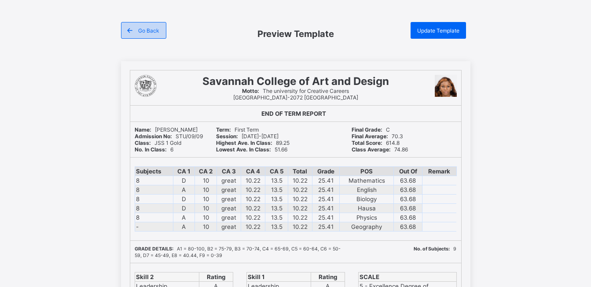
click at [158, 30] on span "Go Back" at bounding box center [148, 30] width 21 height 7
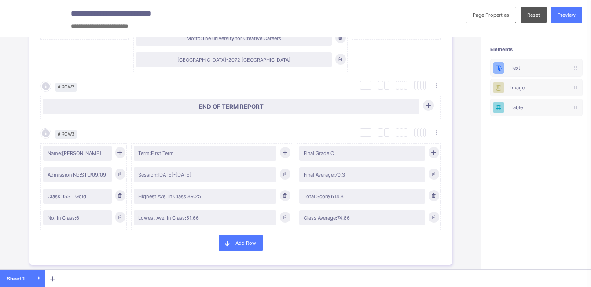
scroll to position [142, 0]
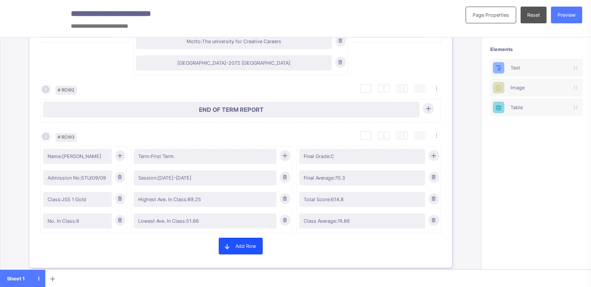
click at [248, 245] on span "Add Row" at bounding box center [245, 246] width 21 height 6
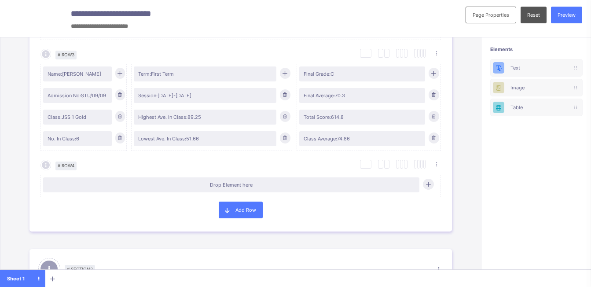
scroll to position [258, 0]
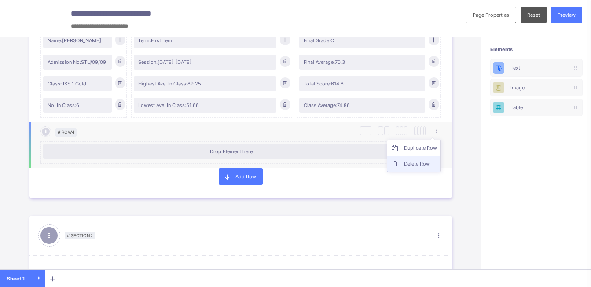
click at [426, 161] on div "Delete Row" at bounding box center [420, 163] width 33 height 9
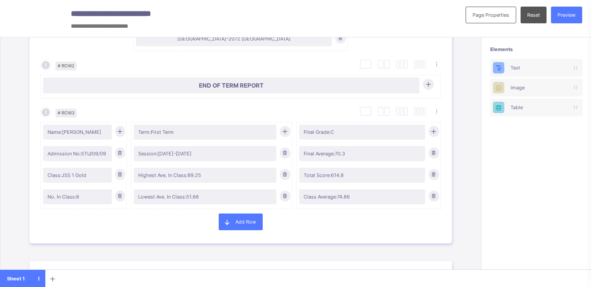
scroll to position [161, 0]
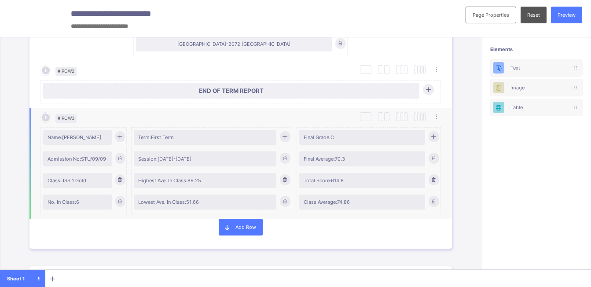
click at [434, 134] on icon at bounding box center [433, 136] width 7 height 6
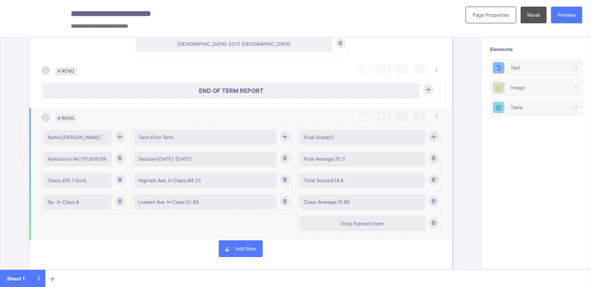
click at [384, 227] on div "Drop Element here" at bounding box center [362, 223] width 126 height 15
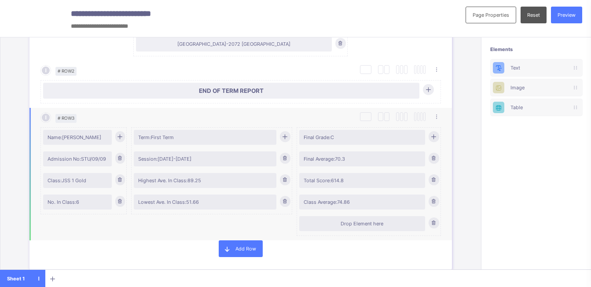
click at [437, 225] on icon at bounding box center [433, 223] width 7 height 6
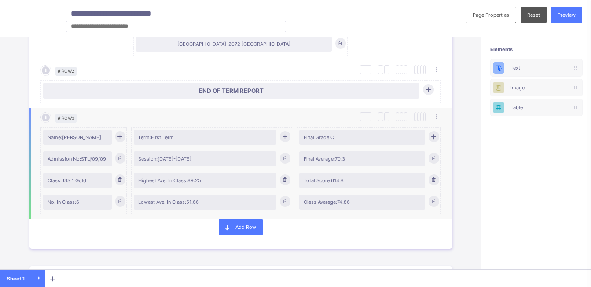
click at [110, 26] on input "text" at bounding box center [176, 26] width 220 height 11
click at [126, 1] on div "**********" at bounding box center [176, 18] width 352 height 37
click at [119, 27] on input "text" at bounding box center [176, 26] width 220 height 11
click at [576, 108] on icon at bounding box center [575, 107] width 2 height 5
click at [555, 109] on div "Table" at bounding box center [537, 107] width 52 height 6
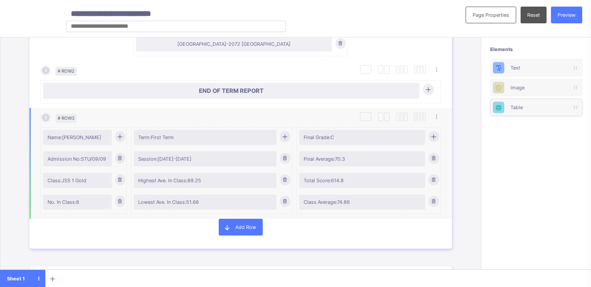
click at [555, 109] on div "Table" at bounding box center [537, 107] width 52 height 6
click at [556, 86] on div "Image" at bounding box center [537, 88] width 52 height 6
click at [535, 68] on div "Text" at bounding box center [537, 68] width 52 height 6
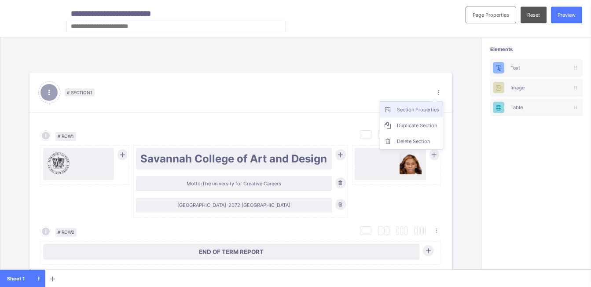
click at [431, 111] on div "Section Properties" at bounding box center [418, 109] width 42 height 9
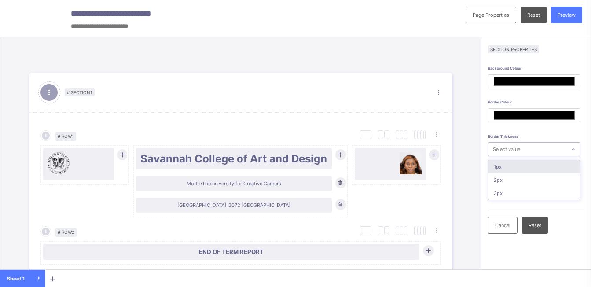
click at [576, 151] on div at bounding box center [573, 148] width 12 height 11
click at [542, 130] on div "Background Colour ******* Border Colour ******* Border Thickness Select value S…" at bounding box center [536, 209] width 96 height 287
click at [511, 224] on span "Cancel" at bounding box center [502, 225] width 15 height 6
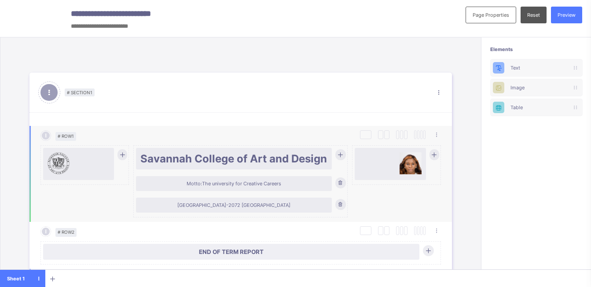
click at [48, 139] on div at bounding box center [45, 135] width 11 height 11
click at [47, 138] on icon at bounding box center [45, 135] width 7 height 6
click at [55, 277] on icon at bounding box center [52, 278] width 14 height 5
click at [25, 277] on span "Sheet 1" at bounding box center [16, 279] width 32 height 6
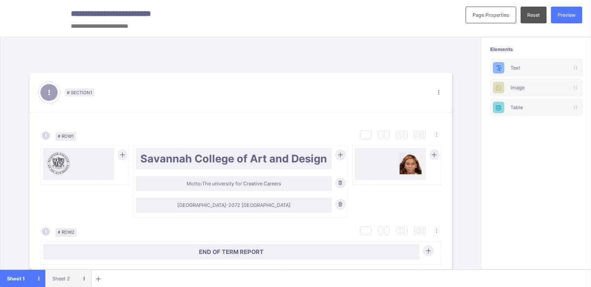
click at [58, 277] on span "Sheet 2" at bounding box center [61, 279] width 32 height 6
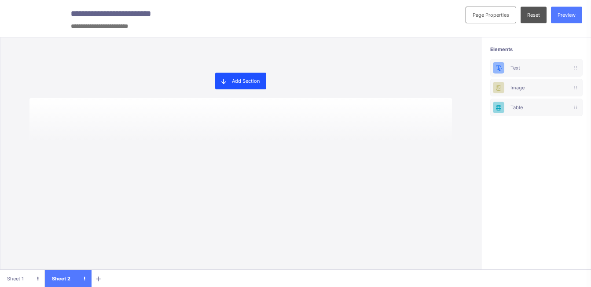
click at [249, 79] on span "Add Section" at bounding box center [246, 81] width 28 height 6
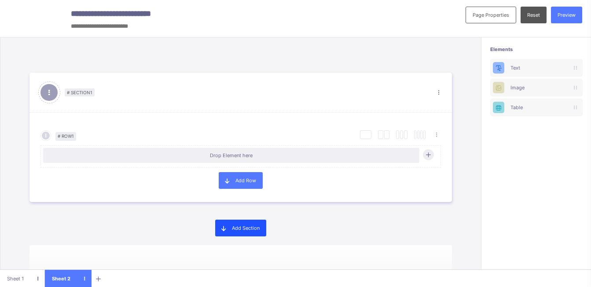
scroll to position [9, 0]
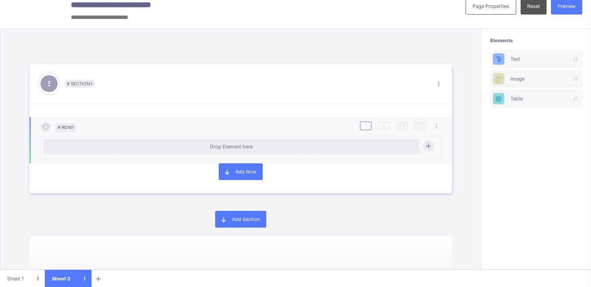
drag, startPoint x: 379, startPoint y: 128, endPoint x: 368, endPoint y: 129, distance: 10.6
click at [368, 129] on div at bounding box center [365, 125] width 11 height 9
click at [380, 127] on div at bounding box center [380, 125] width 5 height 9
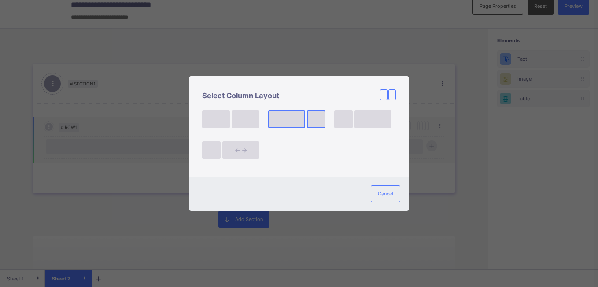
click at [323, 119] on div at bounding box center [316, 119] width 18 height 18
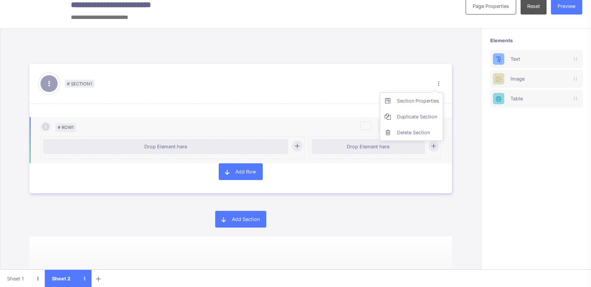
click at [441, 92] on ul "Section Properties Duplicate Section Delete Section" at bounding box center [411, 116] width 63 height 48
click at [425, 97] on div "Section Properties" at bounding box center [418, 100] width 42 height 9
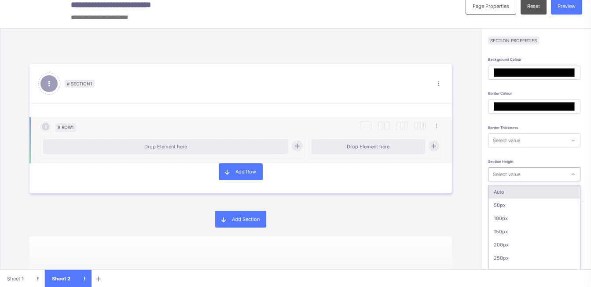
click at [570, 173] on div "Background Colour ******* Border Colour ******* Border Thickness Select value S…" at bounding box center [536, 200] width 96 height 287
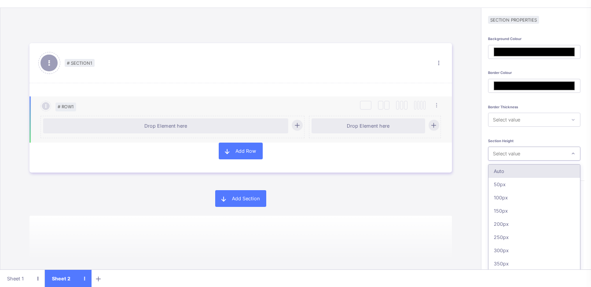
scroll to position [30, 0]
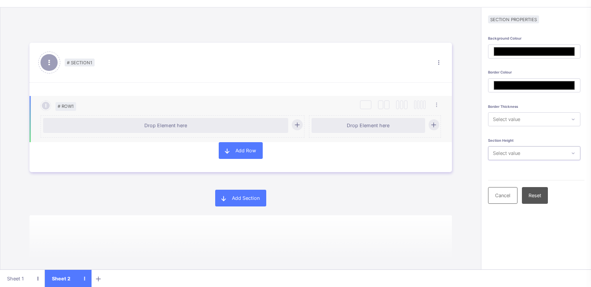
click at [566, 155] on div "Select value" at bounding box center [527, 152] width 77 height 11
click at [518, 195] on div "Cancel" at bounding box center [502, 195] width 29 height 17
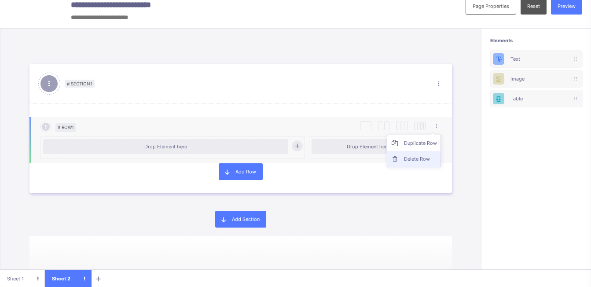
scroll to position [0, 0]
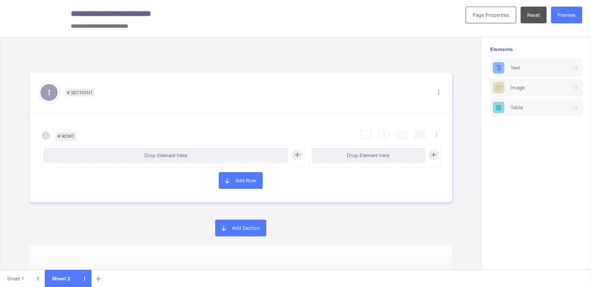
click at [48, 93] on icon at bounding box center [49, 92] width 10 height 9
click at [73, 95] on span "# Section 1" at bounding box center [80, 92] width 30 height 8
click at [439, 143] on ul "Duplicate Row Delete Row" at bounding box center [414, 159] width 54 height 33
click at [442, 101] on ul "Section Properties Duplicate Section Delete Section" at bounding box center [411, 125] width 63 height 48
click at [419, 140] on div "Delete Section" at bounding box center [418, 141] width 42 height 9
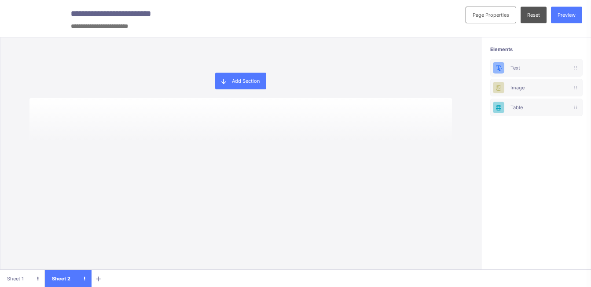
click at [84, 276] on div at bounding box center [84, 279] width 14 height 6
click at [79, 249] on li "Sheet Properties" at bounding box center [68, 250] width 45 height 13
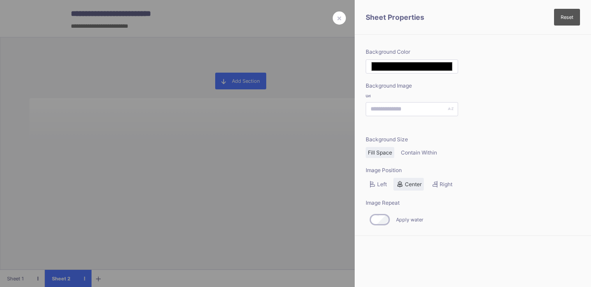
click at [85, 281] on div at bounding box center [295, 143] width 591 height 287
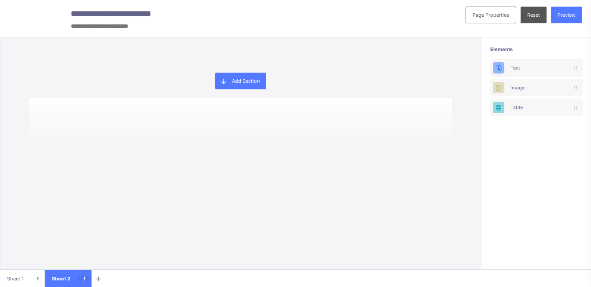
click at [85, 277] on icon at bounding box center [84, 278] width 14 height 5
click at [78, 263] on li "Delete Sheet" at bounding box center [68, 263] width 45 height 13
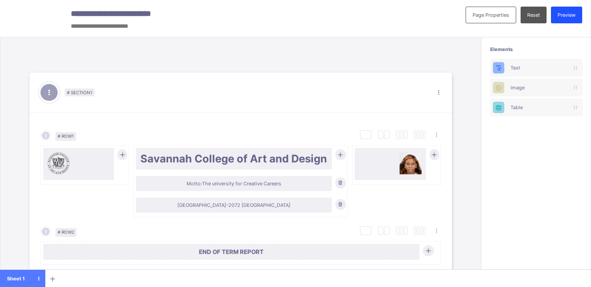
click at [576, 15] on span "Preview" at bounding box center [567, 15] width 18 height 6
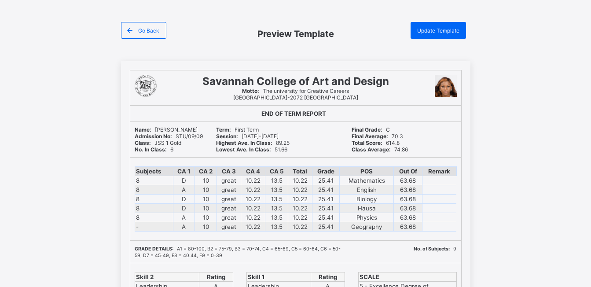
click at [446, 21] on html "Go Back Preview Template Update Template Savannah College of Art and Design Mot…" at bounding box center [295, 286] width 591 height 572
click at [447, 26] on div "Update Template" at bounding box center [438, 30] width 55 height 17
click at [159, 24] on div "Go Back" at bounding box center [143, 30] width 45 height 17
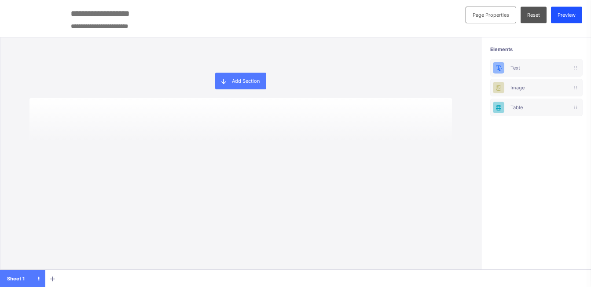
click at [576, 16] on span "Preview" at bounding box center [567, 15] width 18 height 6
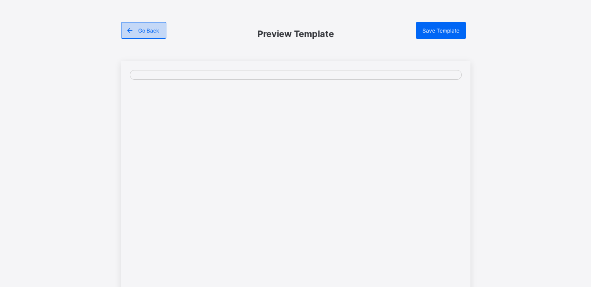
click at [143, 29] on span "Go Back" at bounding box center [148, 30] width 21 height 7
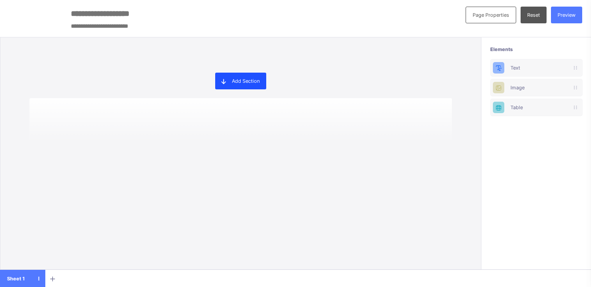
click at [252, 76] on div "Add Section" at bounding box center [240, 81] width 51 height 17
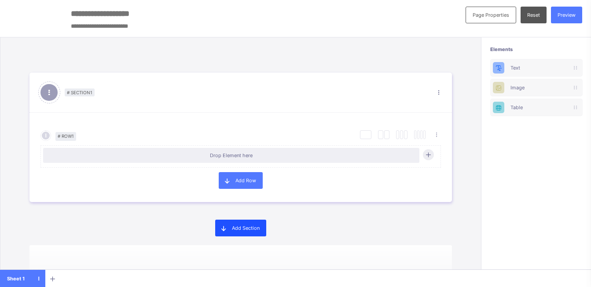
scroll to position [9, 0]
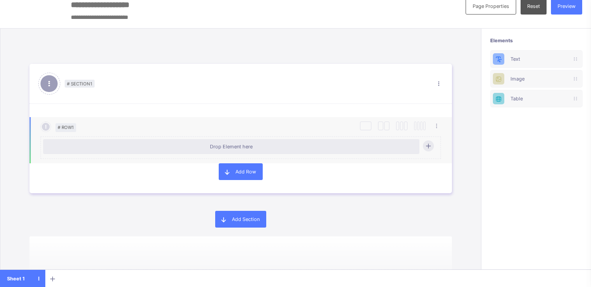
click at [283, 154] on div "Drop Element here" at bounding box center [241, 148] width 396 height 22
click at [430, 145] on icon at bounding box center [428, 146] width 7 height 6
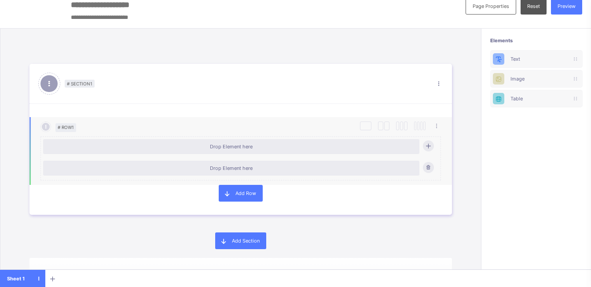
click at [360, 144] on div "Drop Element here" at bounding box center [232, 146] width 368 height 6
click at [344, 154] on div "Drop Element here" at bounding box center [241, 148] width 396 height 22
click at [369, 127] on div at bounding box center [365, 125] width 11 height 9
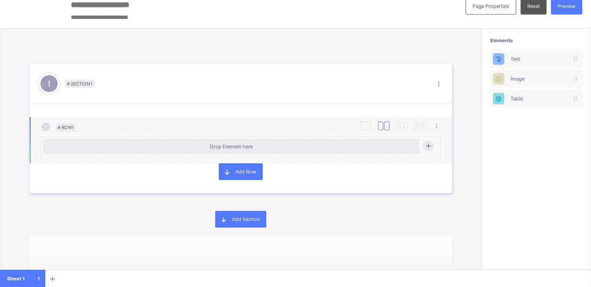
click at [380, 126] on div at bounding box center [380, 125] width 5 height 9
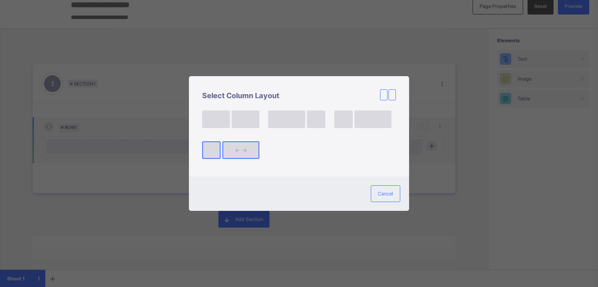
click at [225, 146] on div at bounding box center [240, 150] width 37 height 18
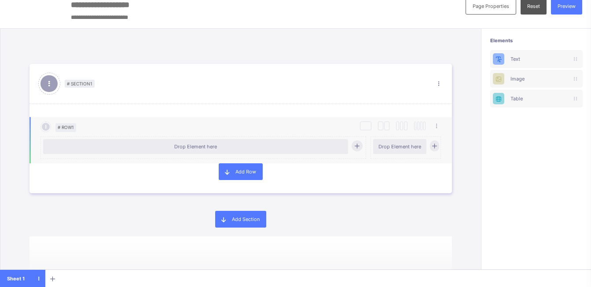
click at [436, 131] on div "Duplicate Row Delete Row" at bounding box center [307, 126] width 265 height 11
click at [439, 131] on div "Duplicate Row Delete Row" at bounding box center [307, 126] width 265 height 11
click at [438, 135] on ul "Duplicate Row Delete Row" at bounding box center [414, 151] width 54 height 33
click at [428, 143] on div "Duplicate Row" at bounding box center [420, 143] width 33 height 9
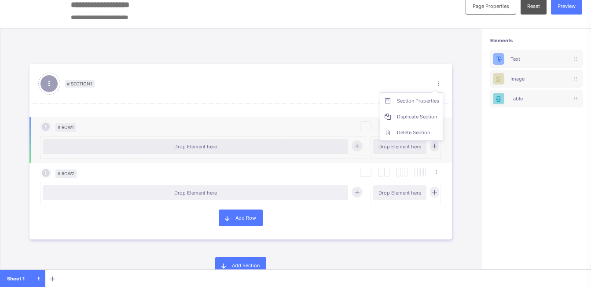
click at [440, 92] on ul "Section Properties Duplicate Section Delete Section" at bounding box center [411, 116] width 63 height 48
click at [413, 129] on div "Delete Section" at bounding box center [418, 132] width 42 height 9
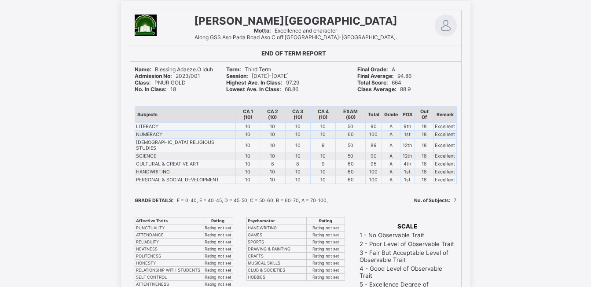
scroll to position [52, 0]
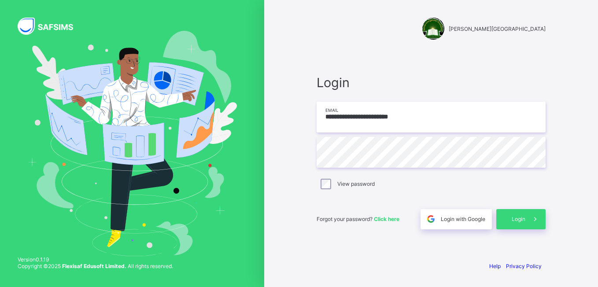
click at [417, 110] on input "**********" at bounding box center [430, 117] width 229 height 31
click at [382, 117] on input "**********" at bounding box center [430, 117] width 229 height 31
type input "**********"
click at [515, 219] on span "Login" at bounding box center [518, 219] width 14 height 7
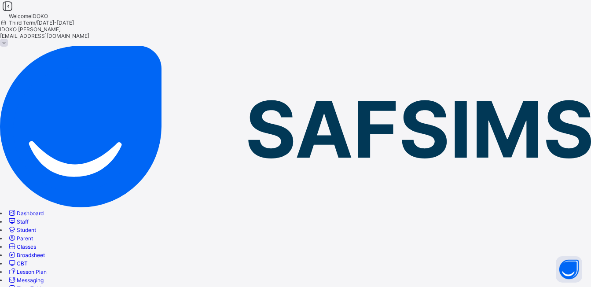
click at [45, 252] on link "Broadsheet" at bounding box center [25, 255] width 37 height 7
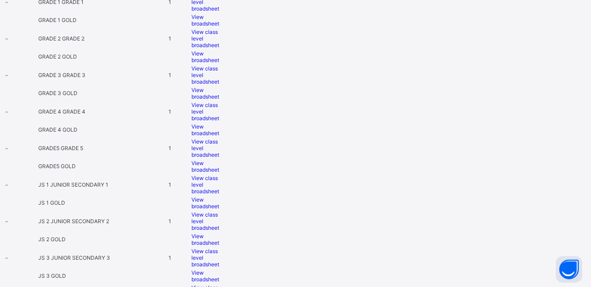
scroll to position [490, 0]
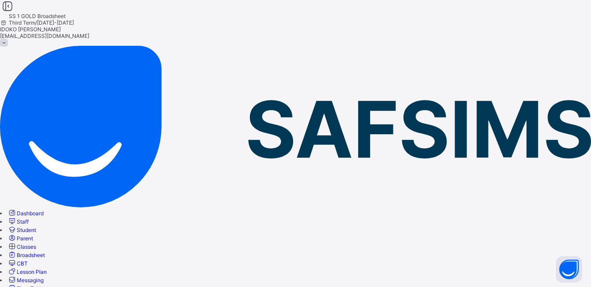
click at [74, 19] on span "Third Term / [DATE]-[DATE]" at bounding box center [37, 22] width 74 height 7
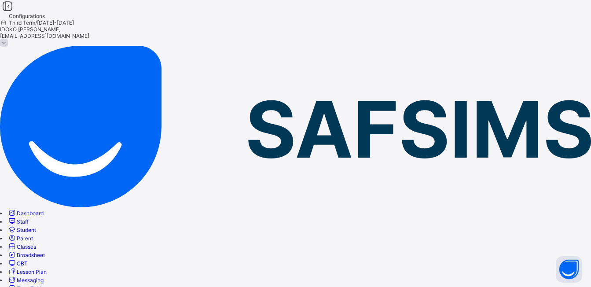
type input "**********"
type input "****"
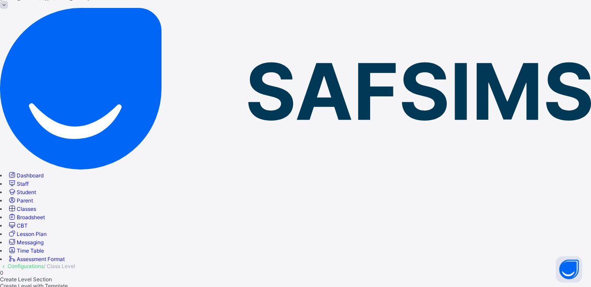
scroll to position [12, 0]
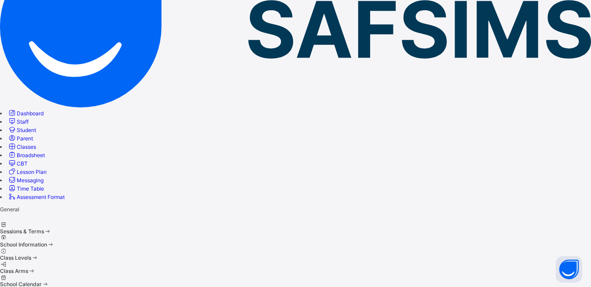
scroll to position [58, 0]
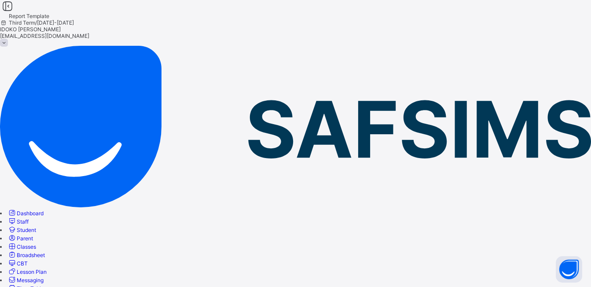
drag, startPoint x: 177, startPoint y: 147, endPoint x: 213, endPoint y: 144, distance: 36.2
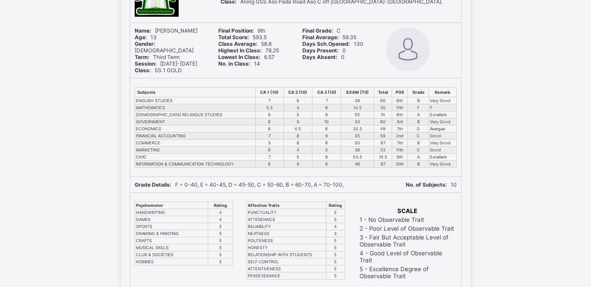
scroll to position [12, 0]
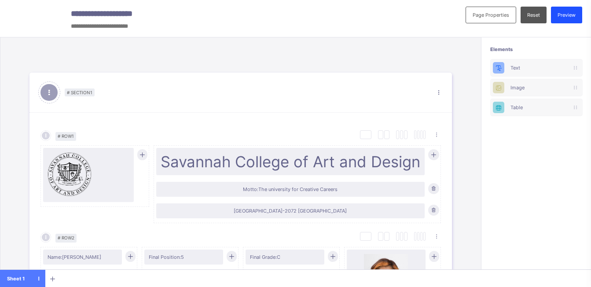
click at [582, 16] on div "Preview" at bounding box center [566, 15] width 31 height 17
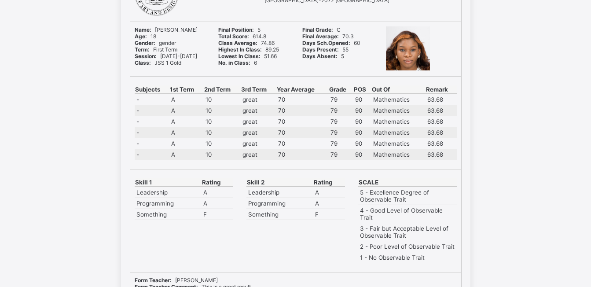
scroll to position [98, 0]
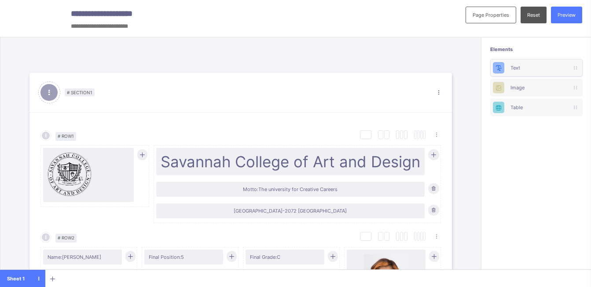
click at [534, 70] on div "Text" at bounding box center [537, 68] width 52 height 6
click at [576, 66] on icon at bounding box center [575, 67] width 2 height 5
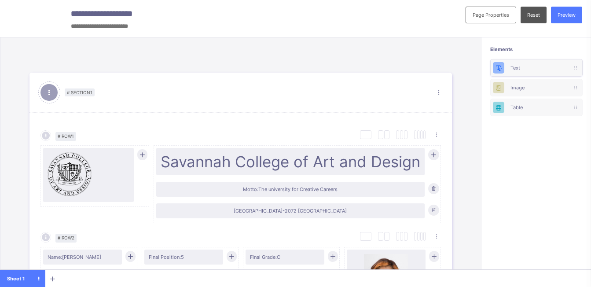
click at [576, 66] on icon at bounding box center [575, 67] width 2 height 5
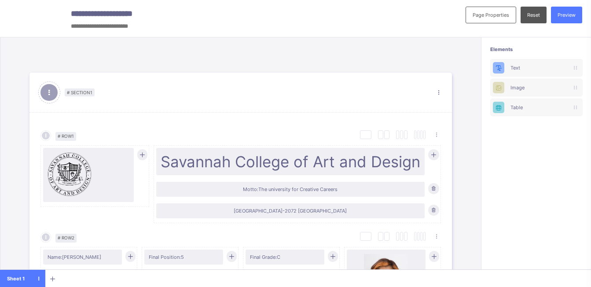
drag, startPoint x: 580, startPoint y: 66, endPoint x: 565, endPoint y: 52, distance: 20.3
click at [565, 52] on span at bounding box center [536, 54] width 92 height 4
click at [558, 68] on div "Text" at bounding box center [537, 68] width 52 height 6
click at [537, 83] on div "Image" at bounding box center [536, 88] width 92 height 18
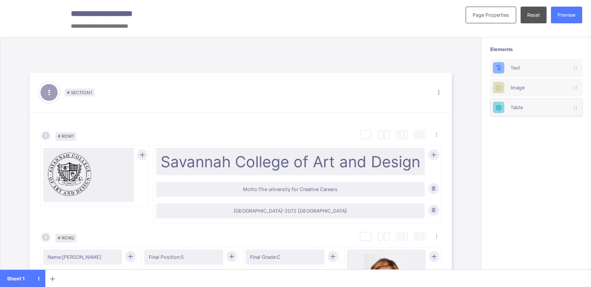
drag, startPoint x: 537, startPoint y: 83, endPoint x: 554, endPoint y: 109, distance: 31.0
click at [554, 109] on div "Text Image Table" at bounding box center [536, 87] width 92 height 57
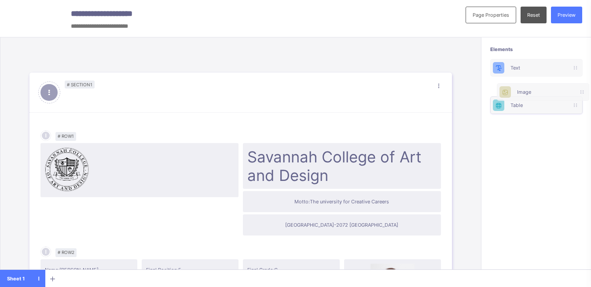
click at [554, 109] on div "Table" at bounding box center [536, 105] width 92 height 18
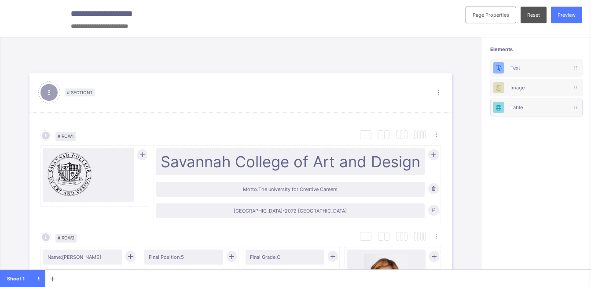
click at [544, 109] on div "Table" at bounding box center [537, 107] width 52 height 6
click at [534, 86] on div "Image" at bounding box center [537, 88] width 52 height 6
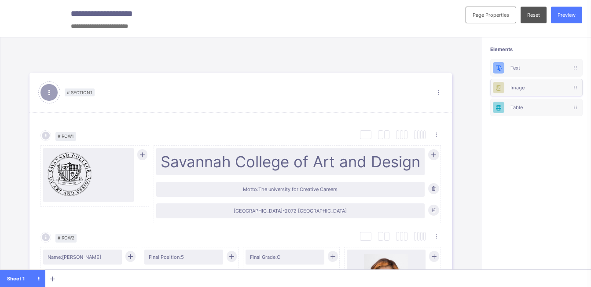
click at [534, 86] on div "Image" at bounding box center [537, 88] width 52 height 6
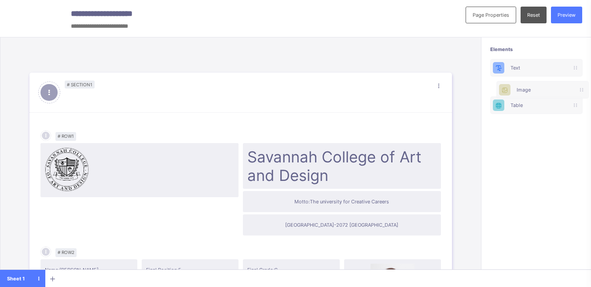
drag, startPoint x: 534, startPoint y: 86, endPoint x: 533, endPoint y: 114, distance: 27.8
click at [533, 114] on div "Text Image Table" at bounding box center [536, 87] width 92 height 57
drag, startPoint x: 531, startPoint y: 105, endPoint x: 527, endPoint y: 77, distance: 28.8
click at [527, 77] on div "Text Image Table" at bounding box center [536, 87] width 92 height 57
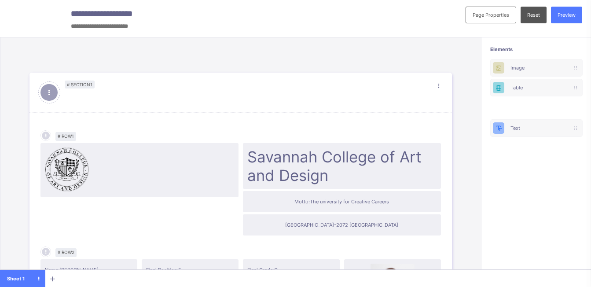
drag, startPoint x: 520, startPoint y: 61, endPoint x: 520, endPoint y: 122, distance: 61.2
click at [520, 122] on div "Elements Text Image Table" at bounding box center [537, 81] width 110 height 88
drag, startPoint x: 524, startPoint y: 104, endPoint x: 527, endPoint y: 79, distance: 25.7
click at [527, 79] on div "Text Image Table" at bounding box center [536, 87] width 92 height 57
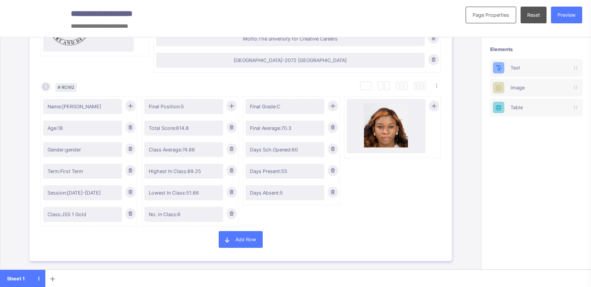
scroll to position [158, 0]
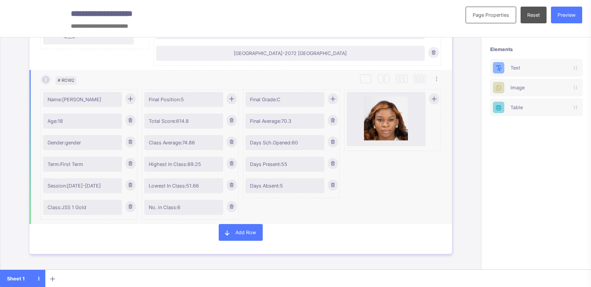
click at [431, 97] on icon at bounding box center [434, 99] width 7 height 6
click at [374, 164] on div "Drop Element here" at bounding box center [386, 160] width 79 height 15
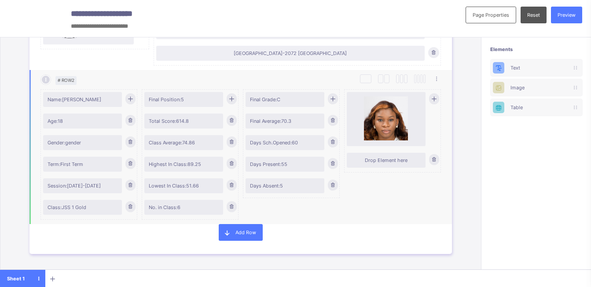
click at [374, 164] on div "Drop Element here" at bounding box center [386, 160] width 79 height 15
drag, startPoint x: 374, startPoint y: 164, endPoint x: 365, endPoint y: 160, distance: 9.8
click at [365, 160] on div "Drop Element here" at bounding box center [386, 160] width 70 height 6
click at [364, 159] on div "Drop Element here" at bounding box center [386, 160] width 70 height 6
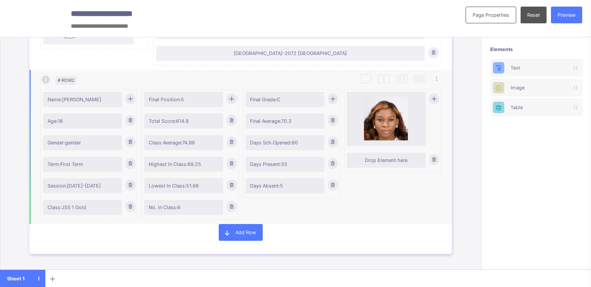
click at [364, 159] on div "Drop Element here" at bounding box center [386, 160] width 70 height 6
drag, startPoint x: 364, startPoint y: 159, endPoint x: 405, endPoint y: 162, distance: 40.6
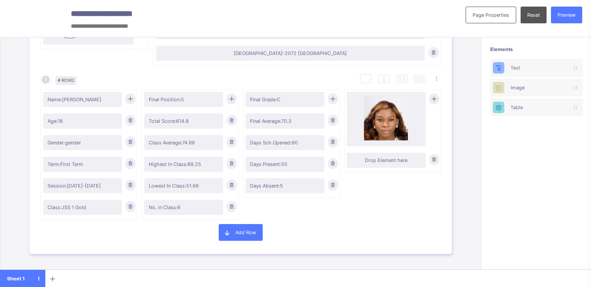
click at [431, 159] on icon at bounding box center [434, 159] width 7 height 6
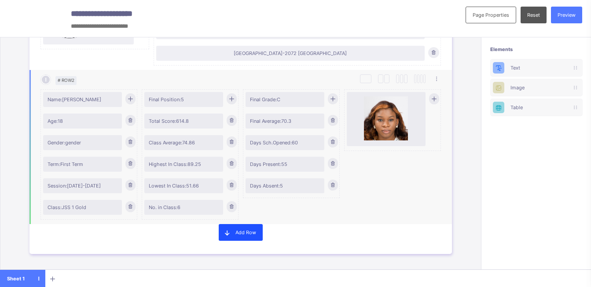
click at [235, 229] on span "Add Row" at bounding box center [245, 232] width 21 height 6
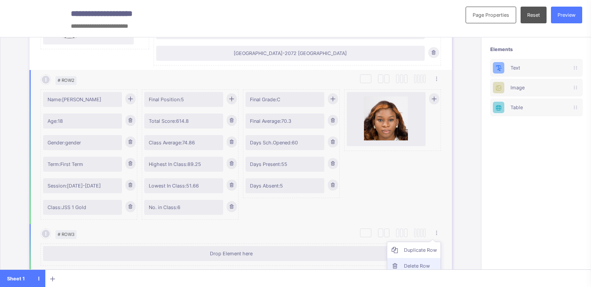
click at [408, 263] on div "Delete Row" at bounding box center [420, 265] width 33 height 9
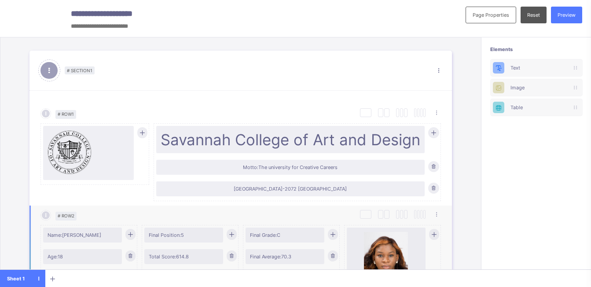
scroll to position [42, 0]
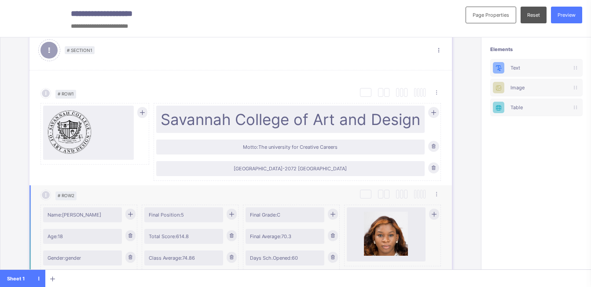
click at [44, 54] on icon at bounding box center [49, 50] width 10 height 9
click at [76, 51] on span "# Section 1" at bounding box center [80, 50] width 30 height 8
click at [426, 66] on div "Section Properties" at bounding box center [418, 67] width 42 height 9
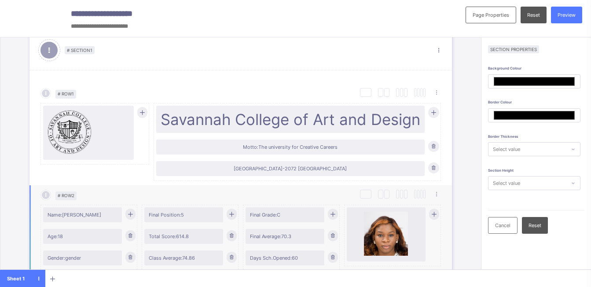
click at [570, 147] on div at bounding box center [573, 148] width 12 height 11
click at [522, 167] on div "1px" at bounding box center [535, 166] width 92 height 13
type input "*******"
click at [572, 183] on div "Background Colour ******* Border Colour ******* Border Thickness option 1px, se…" at bounding box center [536, 209] width 96 height 287
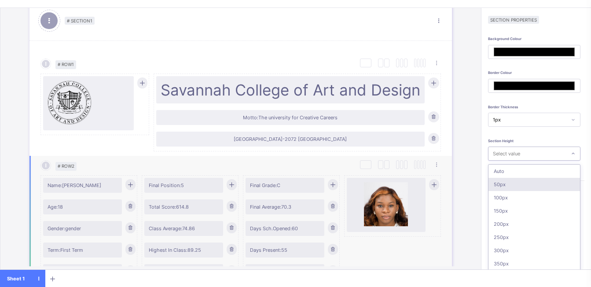
scroll to position [30, 0]
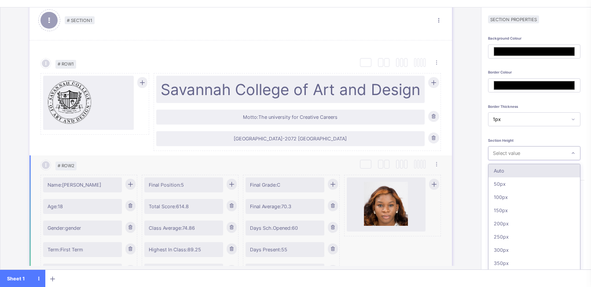
click at [521, 174] on div "Auto" at bounding box center [535, 170] width 92 height 13
type input "*******"
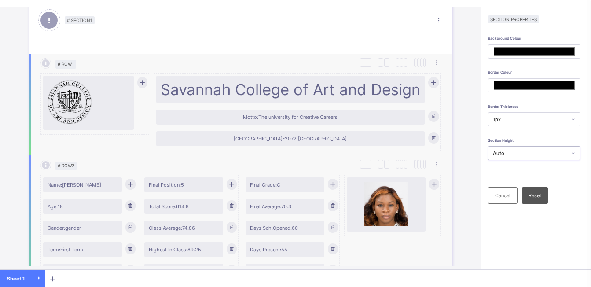
click at [433, 82] on icon at bounding box center [433, 82] width 7 height 6
type input "*******"
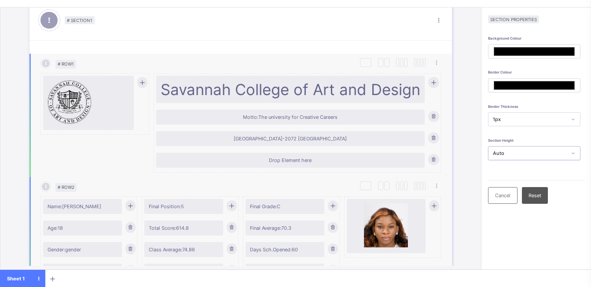
click at [323, 165] on div "Drop Element here" at bounding box center [290, 160] width 268 height 15
click at [322, 165] on div "Drop Element here" at bounding box center [290, 160] width 268 height 15
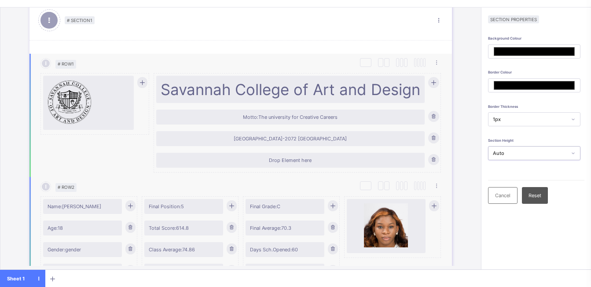
click at [317, 143] on div "[GEOGRAPHIC_DATA]-2072 [GEOGRAPHIC_DATA]" at bounding box center [290, 138] width 268 height 15
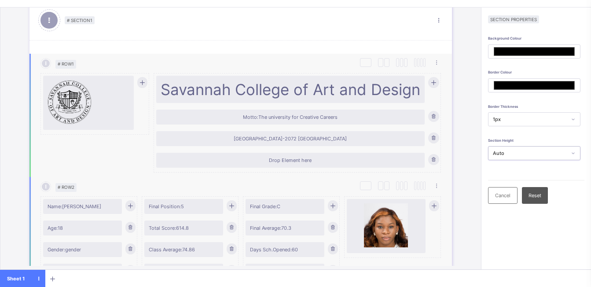
click at [317, 143] on div "[GEOGRAPHIC_DATA]-2072 [GEOGRAPHIC_DATA]" at bounding box center [290, 138] width 268 height 15
click at [312, 125] on div "Motto: The university for Creative Careers" at bounding box center [297, 118] width 283 height 22
drag, startPoint x: 312, startPoint y: 125, endPoint x: 447, endPoint y: 160, distance: 139.6
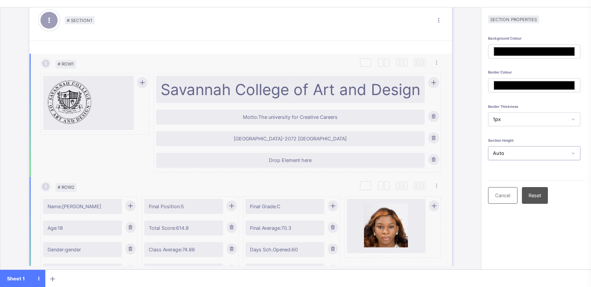
type input "*******"
click at [436, 160] on icon at bounding box center [433, 159] width 7 height 6
type input "*******"
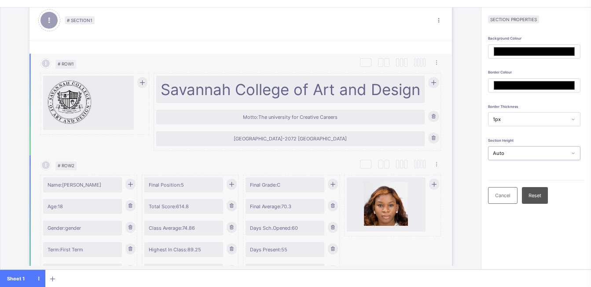
click at [288, 186] on span "Final Grade: C" at bounding box center [285, 185] width 70 height 6
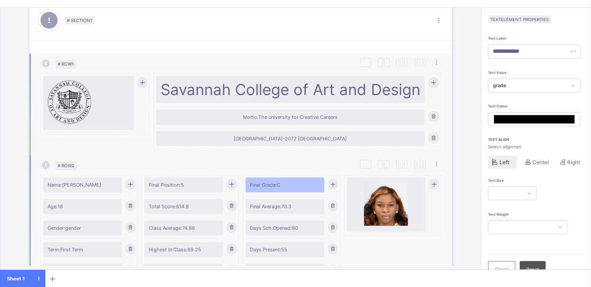
click at [288, 186] on span "Final Grade: C" at bounding box center [285, 185] width 70 height 6
type input "*******"
click at [298, 254] on div "Days Present: 55" at bounding box center [285, 249] width 79 height 15
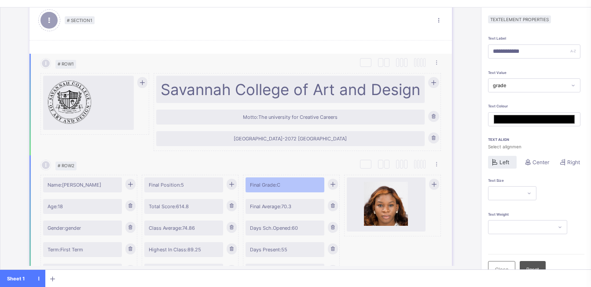
click at [298, 254] on div "Days Present: 55" at bounding box center [285, 249] width 79 height 15
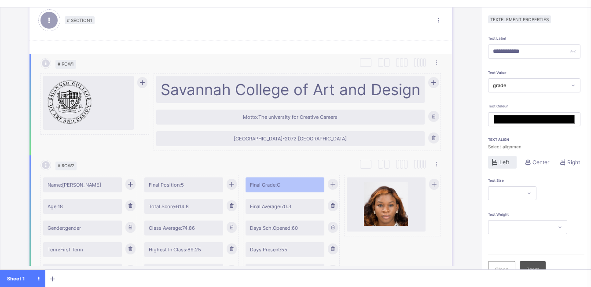
click at [298, 254] on div "Days Present: 55" at bounding box center [285, 249] width 79 height 15
click at [299, 254] on div "Days Present: 55" at bounding box center [285, 249] width 79 height 15
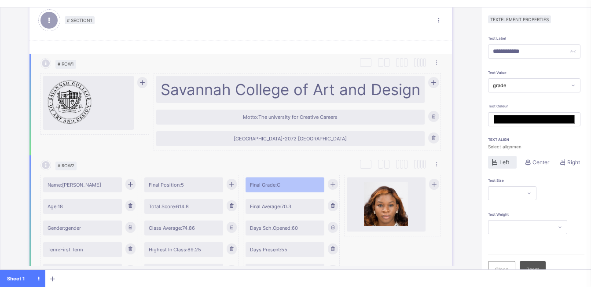
click at [299, 254] on div "Days Present: 55" at bounding box center [285, 249] width 79 height 15
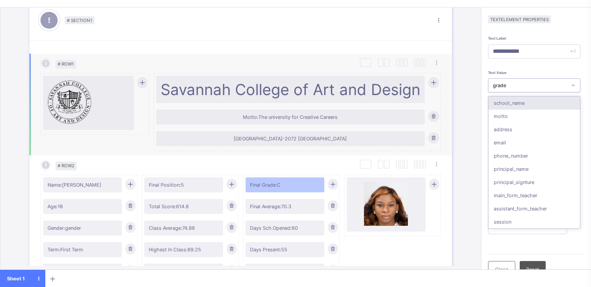
click at [579, 85] on div at bounding box center [573, 85] width 12 height 11
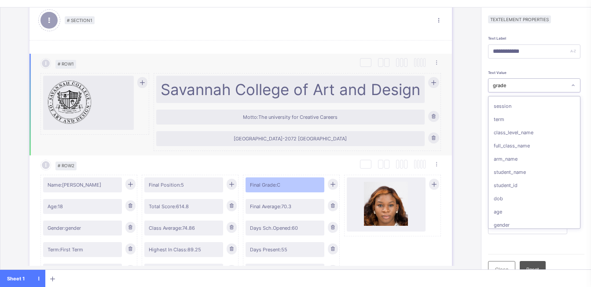
scroll to position [231, 0]
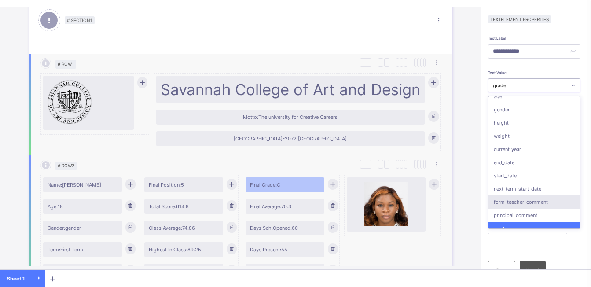
click at [370, 250] on div "Name: [PERSON_NAME] Age: [DEMOGRAPHIC_DATA] Gender: gender Term: First Term Ses…" at bounding box center [240, 237] width 401 height 135
click at [311, 208] on span "Final Average: 70.3" at bounding box center [285, 206] width 70 height 6
type input "**********"
type input "*******"
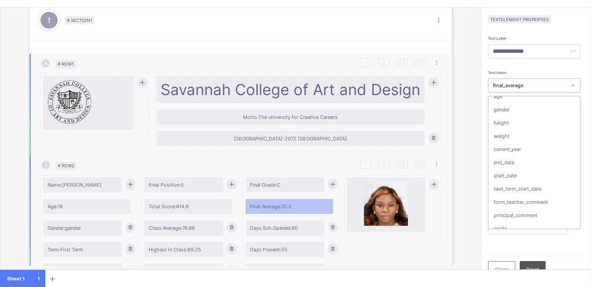
click at [298, 232] on div "Days Sch.Opened: 60" at bounding box center [285, 228] width 79 height 15
click at [294, 232] on div "Days Sch.Opened: 60" at bounding box center [285, 228] width 79 height 15
click at [290, 230] on span "Days Sch.Opened: 60" at bounding box center [285, 228] width 70 height 6
type input "**********"
type input "*******"
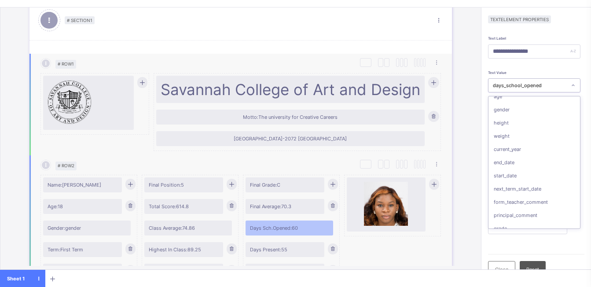
click at [287, 250] on span "Days Present: 55" at bounding box center [285, 249] width 70 height 6
type input "**********"
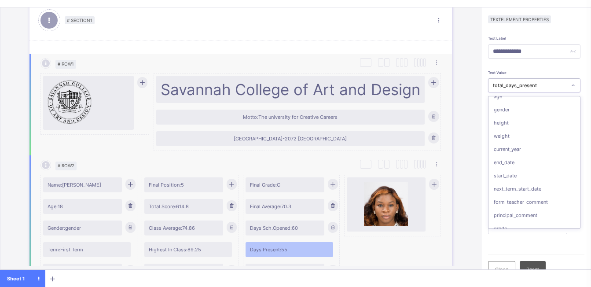
click at [335, 189] on div at bounding box center [333, 184] width 10 height 11
click at [333, 183] on icon at bounding box center [333, 184] width 7 height 6
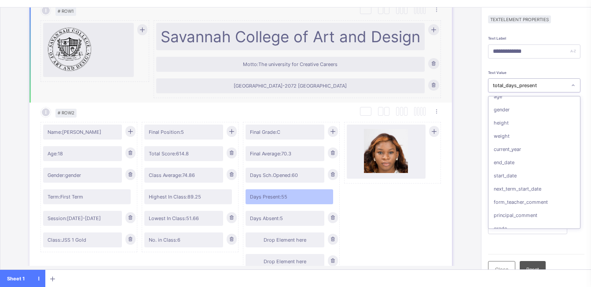
scroll to position [128, 0]
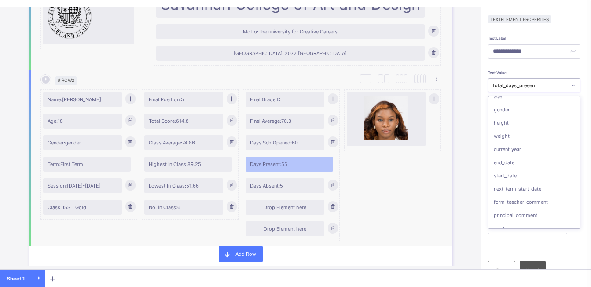
click at [333, 228] on icon at bounding box center [333, 228] width 7 height 6
type input "*******"
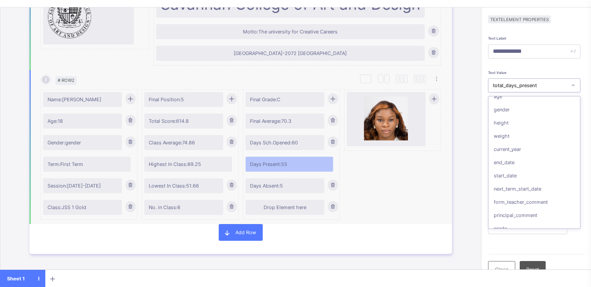
click at [286, 210] on div "Drop Element here" at bounding box center [285, 207] width 70 height 6
click at [287, 210] on div "Drop Element here" at bounding box center [285, 207] width 70 height 6
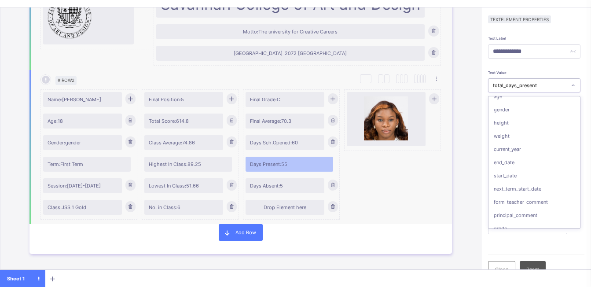
click at [287, 210] on div "Drop Element here" at bounding box center [285, 207] width 70 height 6
click at [285, 188] on span "Days Absent: 5" at bounding box center [285, 186] width 70 height 6
type input "**********"
type input "*******"
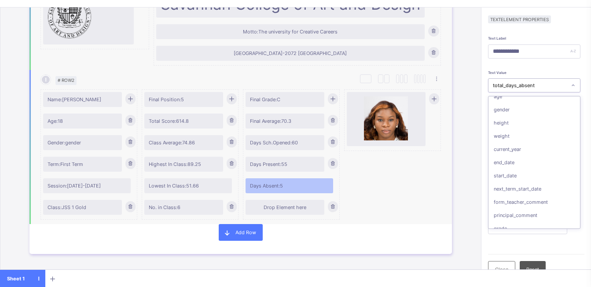
click at [284, 210] on div "Drop Element here" at bounding box center [285, 207] width 70 height 6
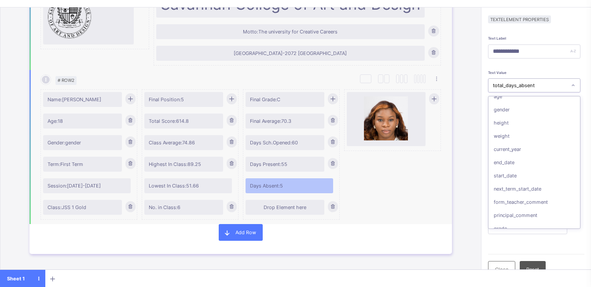
click at [284, 210] on div "Drop Element here" at bounding box center [285, 207] width 70 height 6
click at [180, 211] on div "No. in Class: 6" at bounding box center [183, 207] width 79 height 15
click at [178, 210] on span "No. in Class: 6" at bounding box center [184, 207] width 70 height 6
type input "**********"
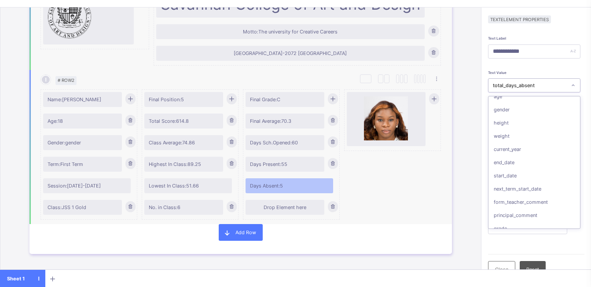
type input "*******"
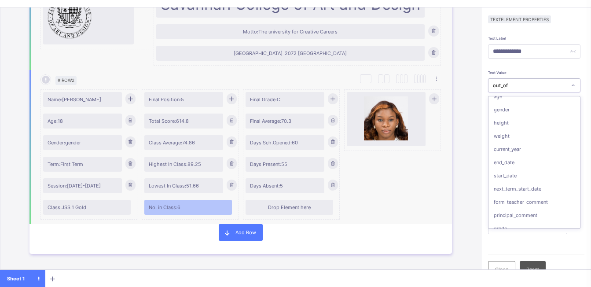
click at [275, 210] on div "Drop Element here" at bounding box center [289, 207] width 79 height 6
click at [275, 210] on div "Drop Element here" at bounding box center [290, 207] width 88 height 15
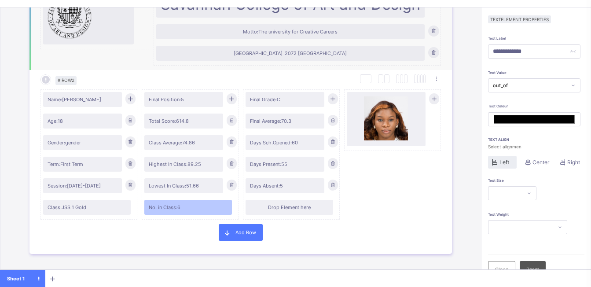
drag, startPoint x: 275, startPoint y: 210, endPoint x: 320, endPoint y: 225, distance: 47.7
click at [320, 225] on div "Add Row" at bounding box center [240, 232] width 423 height 17
click at [295, 206] on div "Drop Element here" at bounding box center [289, 207] width 79 height 6
click at [291, 212] on div "Drop Element here" at bounding box center [290, 207] width 88 height 15
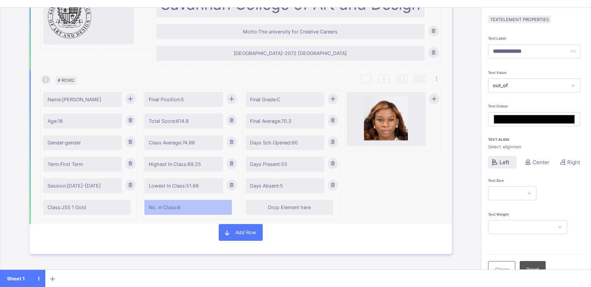
click at [291, 212] on div "Drop Element here" at bounding box center [290, 207] width 88 height 15
click at [287, 216] on div "Drop Element here" at bounding box center [292, 209] width 92 height 22
click at [287, 209] on div "Drop Element here" at bounding box center [289, 207] width 79 height 6
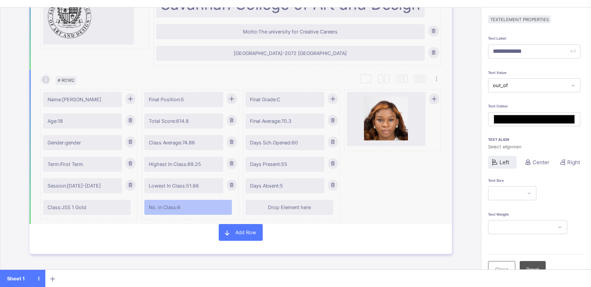
click at [279, 171] on div "Days Present: 55" at bounding box center [285, 164] width 79 height 15
click at [279, 169] on div "Days Present: 55" at bounding box center [285, 164] width 79 height 15
click at [378, 124] on img at bounding box center [386, 118] width 44 height 44
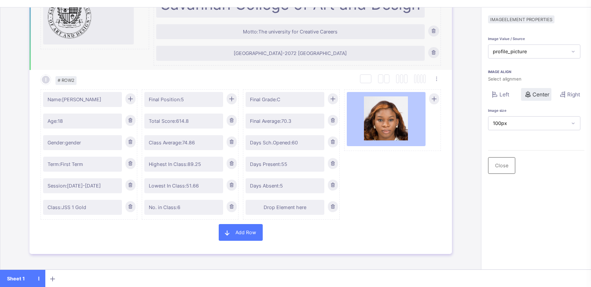
click at [308, 207] on div "Drop Element here" at bounding box center [285, 207] width 70 height 6
click at [301, 208] on div "Drop Element here" at bounding box center [285, 207] width 70 height 6
click at [293, 210] on div "Drop Element here" at bounding box center [285, 207] width 70 height 6
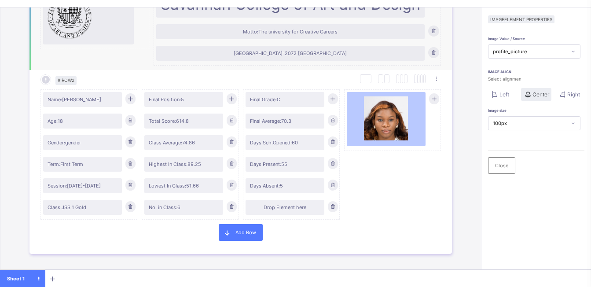
click at [293, 210] on div "Drop Element here" at bounding box center [285, 207] width 70 height 6
click at [293, 216] on div "Drop Element here" at bounding box center [292, 209] width 92 height 22
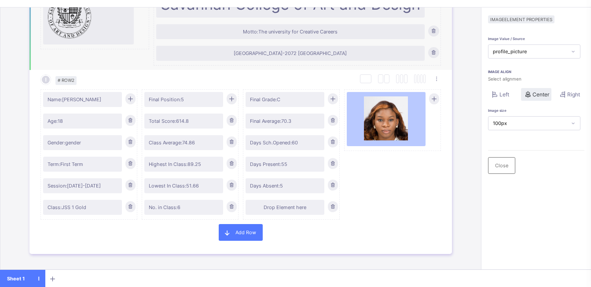
click at [292, 208] on div "Drop Element here" at bounding box center [285, 207] width 70 height 6
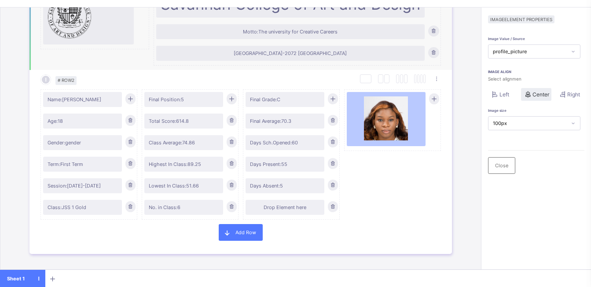
click at [292, 208] on div "Drop Element here" at bounding box center [285, 207] width 70 height 6
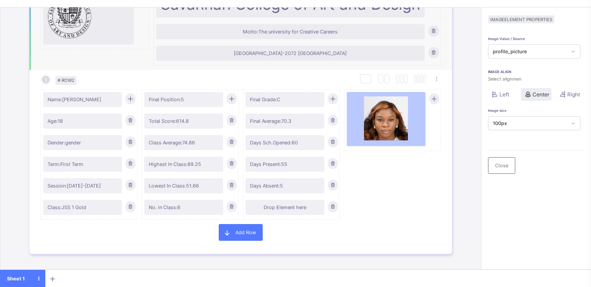
click at [333, 212] on div at bounding box center [333, 206] width 10 height 11
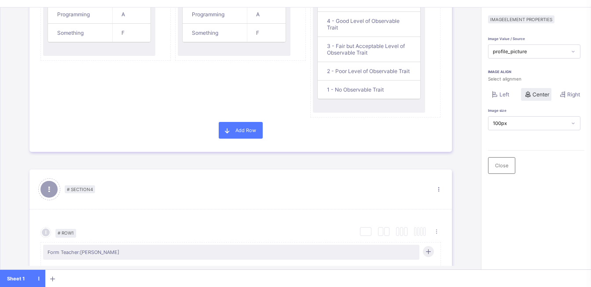
scroll to position [850, 0]
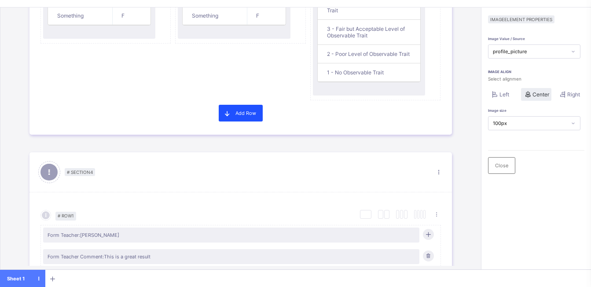
click at [240, 113] on span "Add Row" at bounding box center [245, 113] width 21 height 6
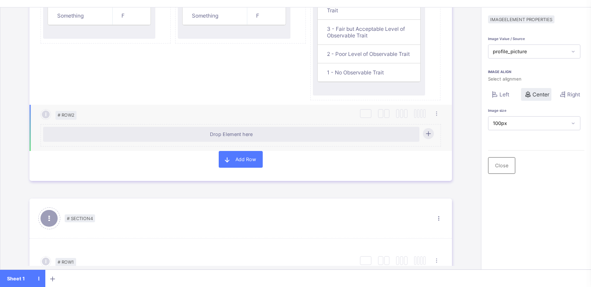
click at [95, 132] on div "Drop Element here" at bounding box center [232, 134] width 368 height 6
click at [235, 136] on div "Drop Element here" at bounding box center [232, 134] width 368 height 6
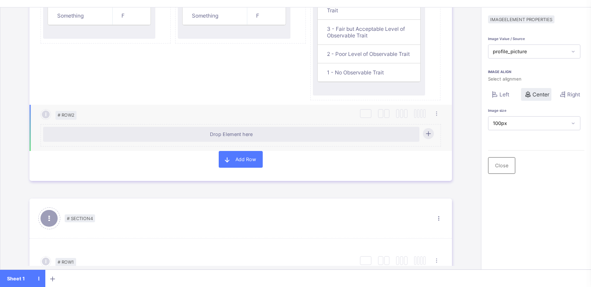
click at [235, 136] on div "Drop Element here" at bounding box center [232, 134] width 368 height 6
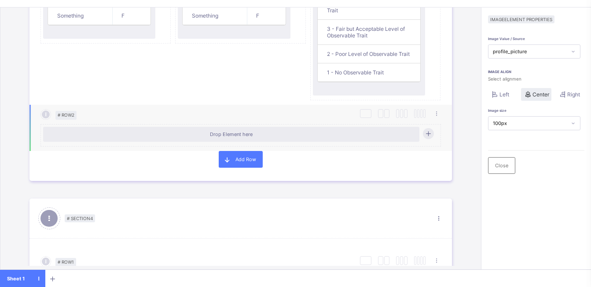
click at [235, 136] on div "Drop Element here" at bounding box center [232, 134] width 368 height 6
click at [246, 138] on div "Drop Element here" at bounding box center [231, 134] width 376 height 15
click at [359, 134] on div "Drop Element here" at bounding box center [232, 134] width 368 height 6
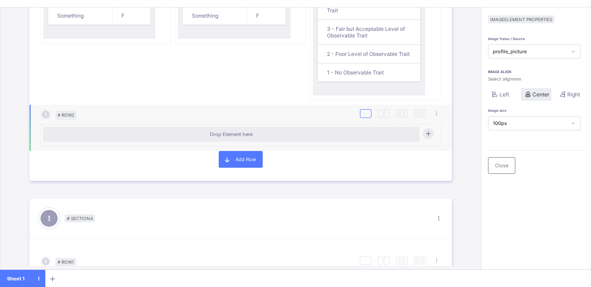
click at [368, 114] on div at bounding box center [365, 113] width 11 height 9
click at [363, 114] on div at bounding box center [365, 113] width 11 height 9
click at [275, 139] on div "Drop Element here" at bounding box center [231, 134] width 376 height 15
click at [242, 136] on div "Drop Element here" at bounding box center [232, 134] width 368 height 6
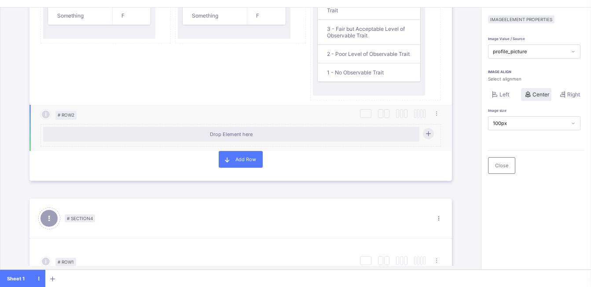
click at [242, 136] on div "Drop Element here" at bounding box center [232, 134] width 368 height 6
click at [363, 114] on div at bounding box center [365, 113] width 11 height 9
click at [375, 114] on div "Duplicate Row Delete Row" at bounding box center [307, 114] width 265 height 11
click at [383, 116] on div at bounding box center [380, 113] width 5 height 9
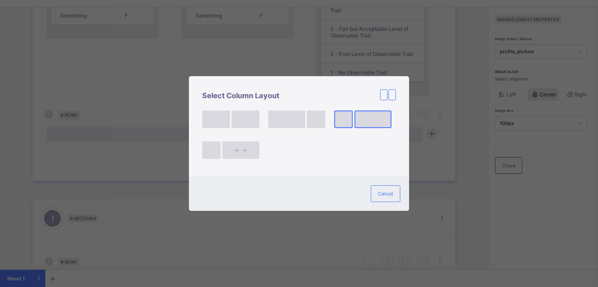
click at [357, 114] on div at bounding box center [372, 119] width 37 height 18
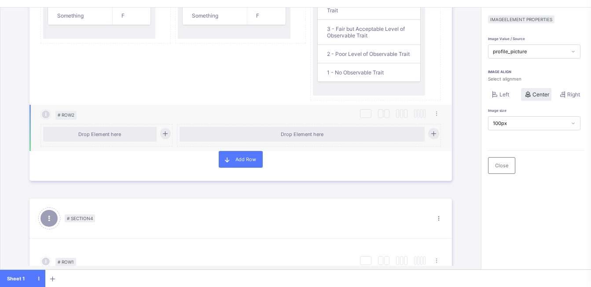
click at [117, 137] on div "Drop Element here" at bounding box center [100, 134] width 114 height 15
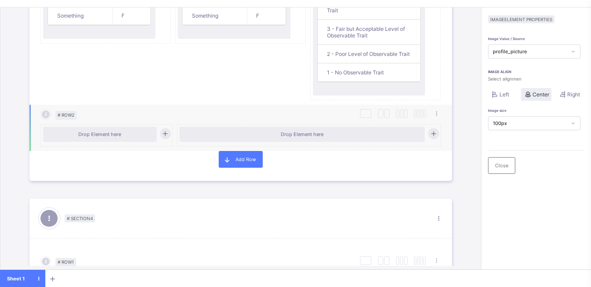
click at [123, 136] on div "Drop Element here" at bounding box center [100, 134] width 105 height 6
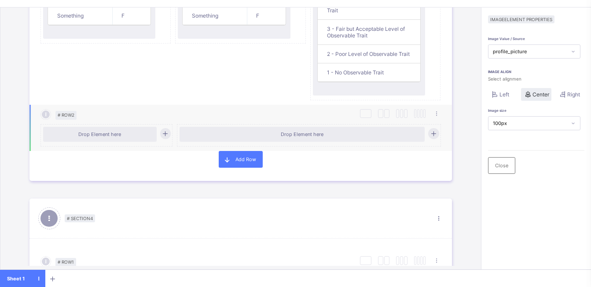
click at [123, 136] on div "Drop Element here" at bounding box center [100, 134] width 105 height 6
click at [122, 136] on div "Drop Element here" at bounding box center [100, 134] width 105 height 6
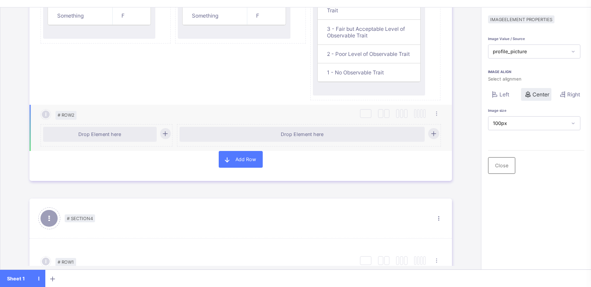
click at [122, 136] on div "Drop Element here" at bounding box center [100, 134] width 105 height 6
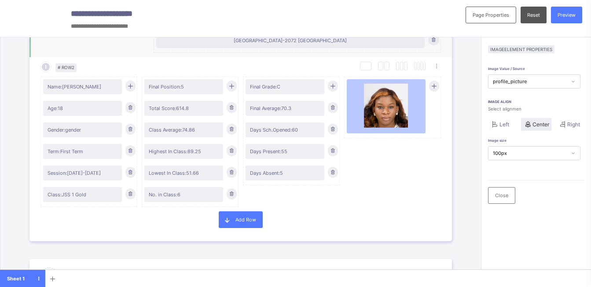
scroll to position [158, 0]
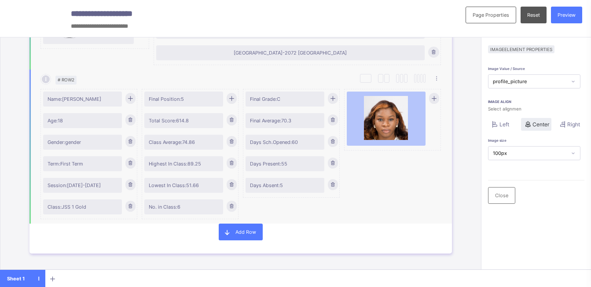
click at [381, 213] on div "Name: [PERSON_NAME] Age: [DEMOGRAPHIC_DATA] Gender: gender Term: First Term Ses…" at bounding box center [240, 152] width 401 height 135
click at [392, 234] on div "Add Row" at bounding box center [240, 232] width 423 height 17
click at [394, 233] on div "Add Row" at bounding box center [240, 232] width 423 height 17
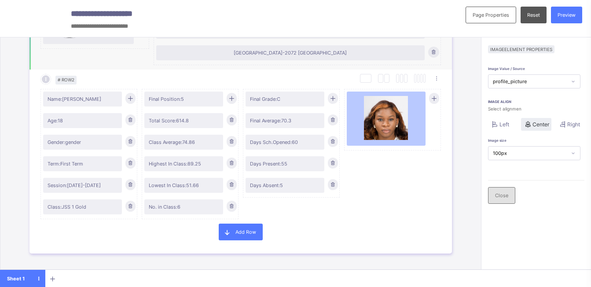
click at [512, 190] on div "Close" at bounding box center [501, 195] width 27 height 17
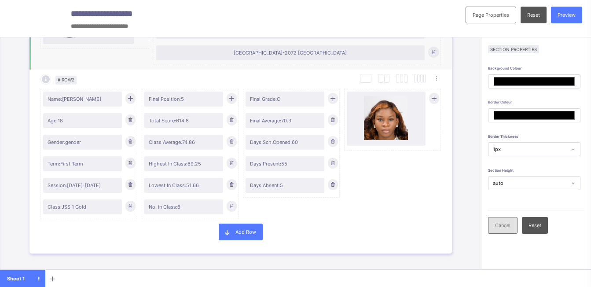
click at [517, 220] on div "Cancel" at bounding box center [502, 225] width 29 height 17
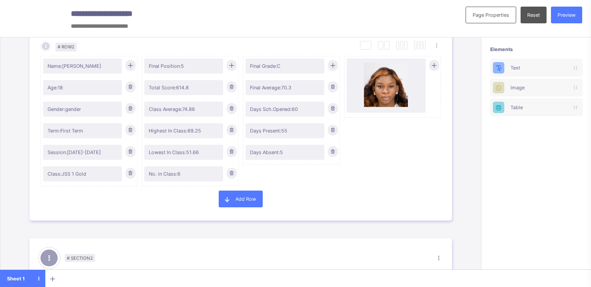
scroll to position [194, 0]
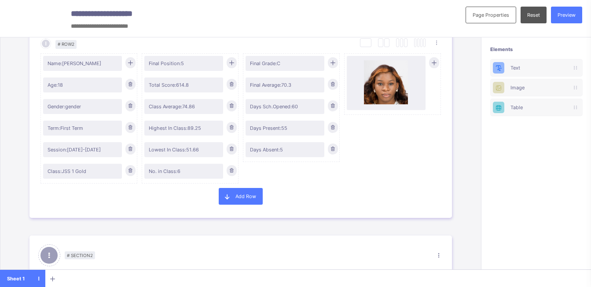
click at [337, 60] on div at bounding box center [333, 62] width 10 height 11
click at [281, 173] on div "Drop Element here" at bounding box center [285, 171] width 70 height 6
click at [288, 177] on div "Drop Element here" at bounding box center [285, 171] width 79 height 15
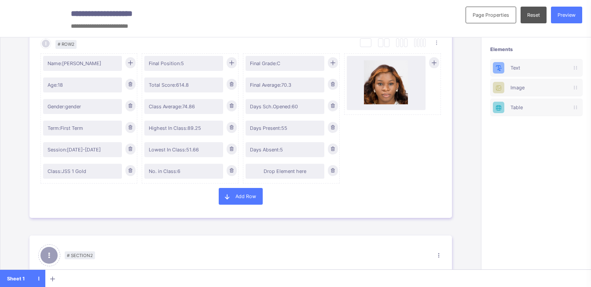
click at [288, 177] on div "Drop Element here" at bounding box center [285, 171] width 79 height 15
click at [291, 154] on div "Days Absent: 5" at bounding box center [285, 149] width 79 height 15
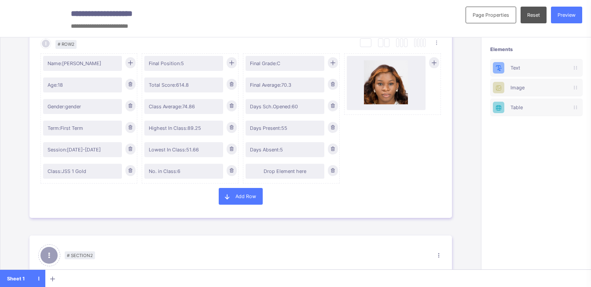
click at [291, 154] on div "Days Absent: 5" at bounding box center [285, 149] width 79 height 15
click at [299, 71] on div "Final Grade: C" at bounding box center [292, 65] width 92 height 22
click at [277, 66] on span "Final Grade: C" at bounding box center [285, 63] width 70 height 6
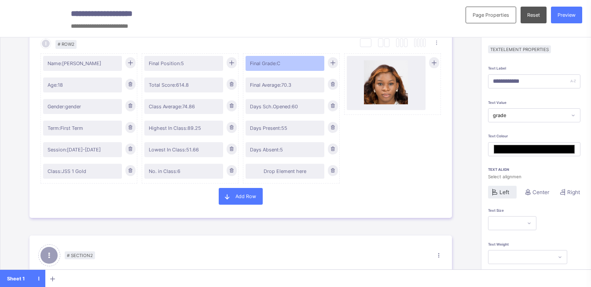
click at [297, 173] on div "Drop Element here" at bounding box center [285, 171] width 70 height 6
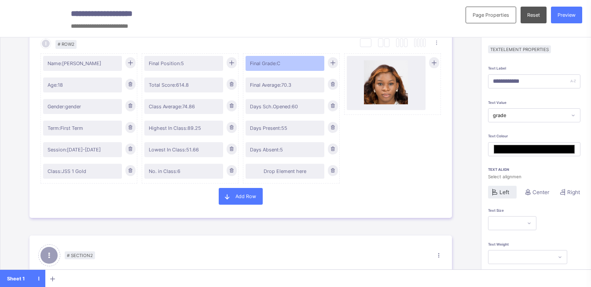
click at [297, 173] on div "Drop Element here" at bounding box center [285, 171] width 70 height 6
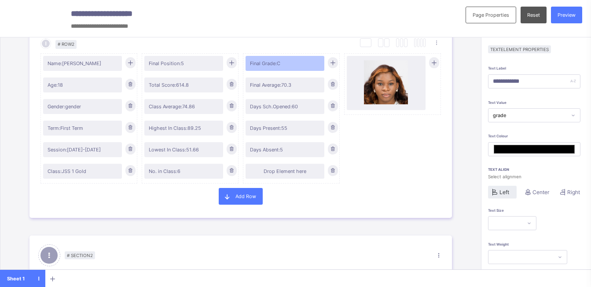
click at [297, 173] on div "Drop Element here" at bounding box center [285, 171] width 70 height 6
click at [576, 117] on div at bounding box center [573, 115] width 12 height 11
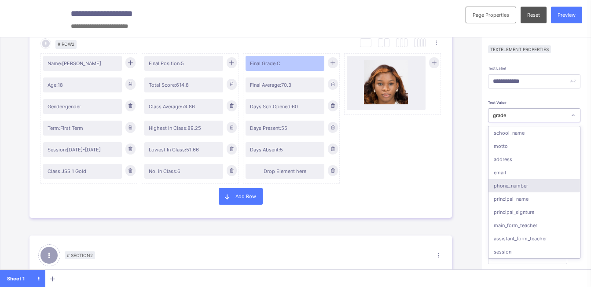
click at [530, 186] on div "phone_number" at bounding box center [535, 185] width 92 height 13
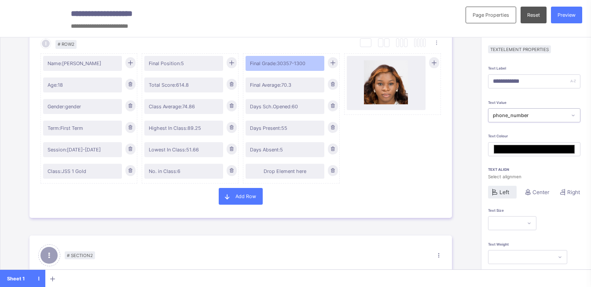
click at [579, 112] on div at bounding box center [573, 115] width 12 height 11
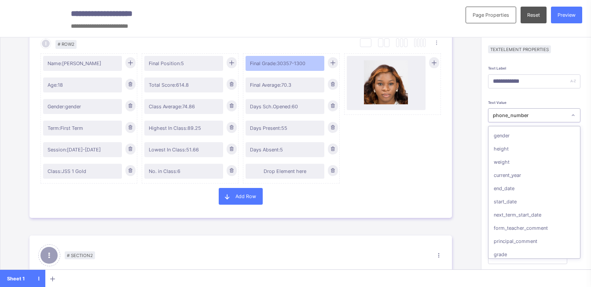
scroll to position [238, 0]
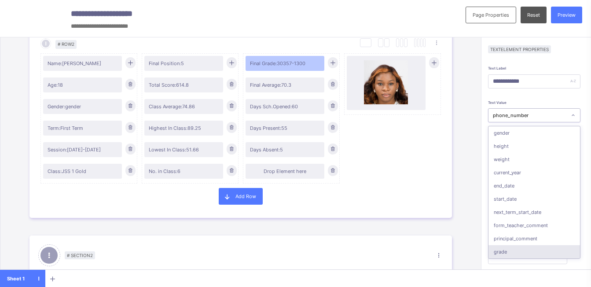
click at [526, 254] on div "grade" at bounding box center [535, 251] width 92 height 13
type input "*******"
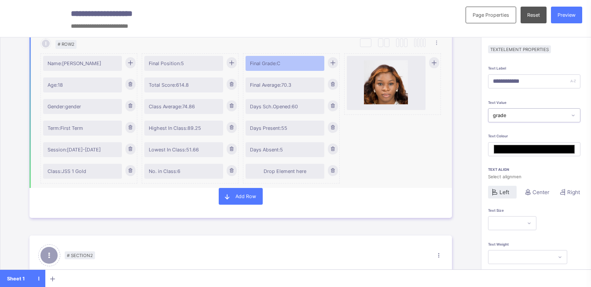
click at [280, 172] on div "Drop Element here" at bounding box center [285, 171] width 70 height 6
click at [282, 151] on span "Days Absent: 5" at bounding box center [285, 150] width 70 height 6
type input "**********"
type input "*******"
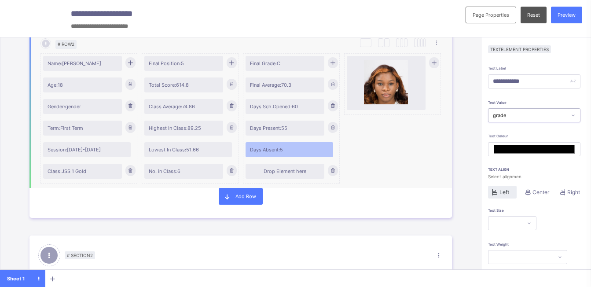
click at [81, 173] on span "Class: JSS 1 Gold" at bounding box center [83, 171] width 70 height 6
type input "******"
type input "*******"
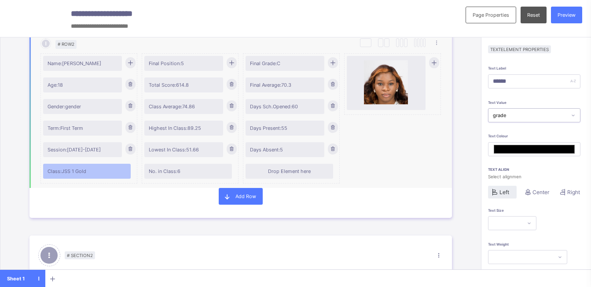
click at [183, 175] on div "No. in Class: 6" at bounding box center [188, 171] width 88 height 15
click at [178, 173] on span "No. in Class: 6" at bounding box center [188, 171] width 79 height 6
type input "**********"
type input "*******"
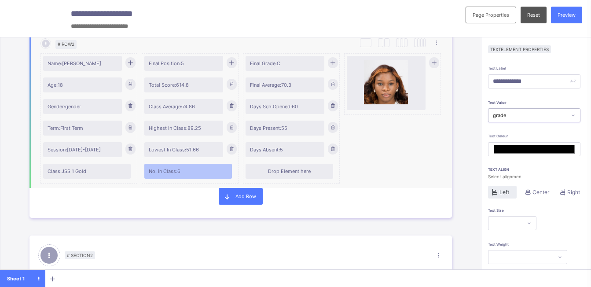
click at [275, 175] on div "Drop Element here" at bounding box center [290, 171] width 88 height 15
click at [272, 177] on div "Drop Element here" at bounding box center [290, 171] width 88 height 15
click at [271, 177] on div "Drop Element here" at bounding box center [290, 171] width 88 height 15
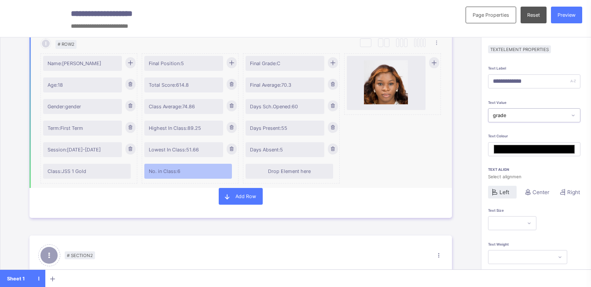
click at [271, 177] on div "Drop Element here" at bounding box center [290, 171] width 88 height 15
drag, startPoint x: 271, startPoint y: 177, endPoint x: 284, endPoint y: 175, distance: 13.5
click at [284, 175] on div "Drop Element here" at bounding box center [290, 171] width 88 height 15
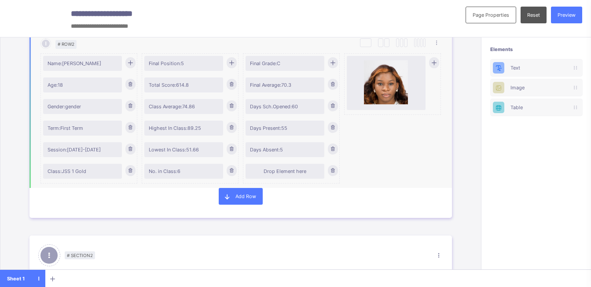
click at [284, 175] on div "Drop Element here" at bounding box center [285, 171] width 79 height 15
drag, startPoint x: 284, startPoint y: 175, endPoint x: 277, endPoint y: 169, distance: 9.4
click at [277, 169] on div "Drop Element here" at bounding box center [285, 171] width 70 height 6
click at [434, 51] on ul "Duplicate Row Delete Row" at bounding box center [414, 67] width 54 height 33
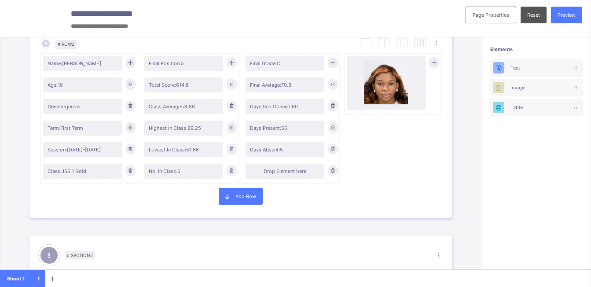
click at [573, 6] on div "Page Properties Reset Preview" at bounding box center [524, 18] width 134 height 37
click at [576, 12] on span "Preview" at bounding box center [567, 15] width 18 height 6
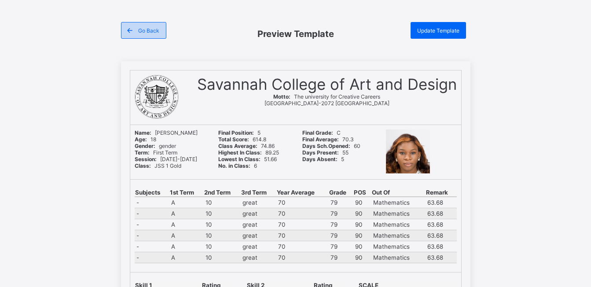
click at [138, 30] on span at bounding box center [129, 30] width 17 height 17
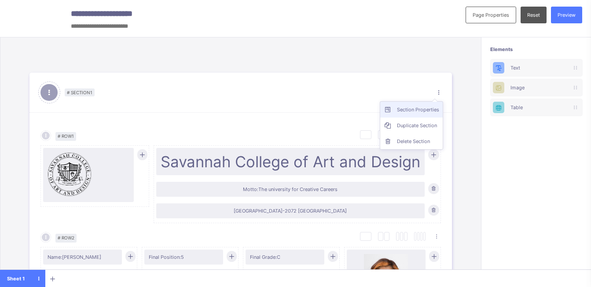
click at [426, 112] on div "Section Properties" at bounding box center [418, 109] width 42 height 9
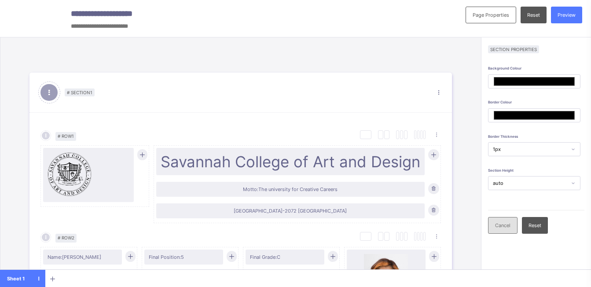
click at [517, 222] on div "Cancel" at bounding box center [502, 225] width 29 height 17
